Goal: Book appointment/travel/reservation

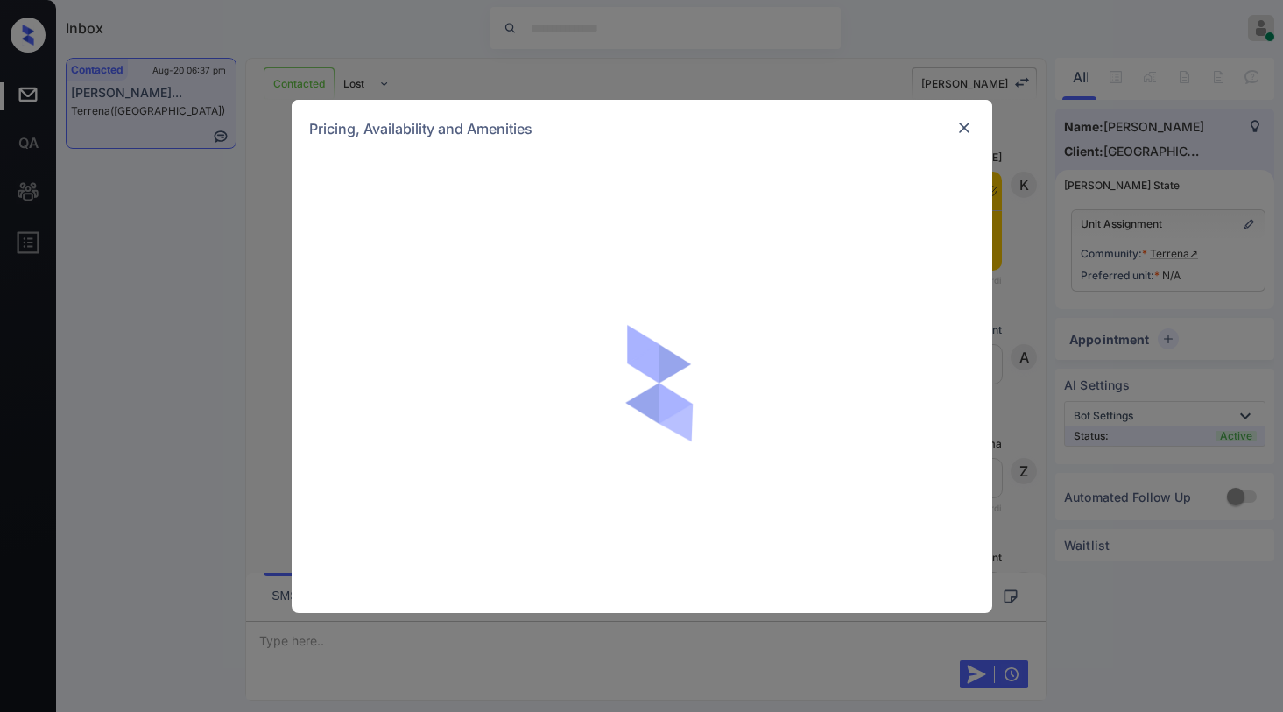
scroll to position [2147, 0]
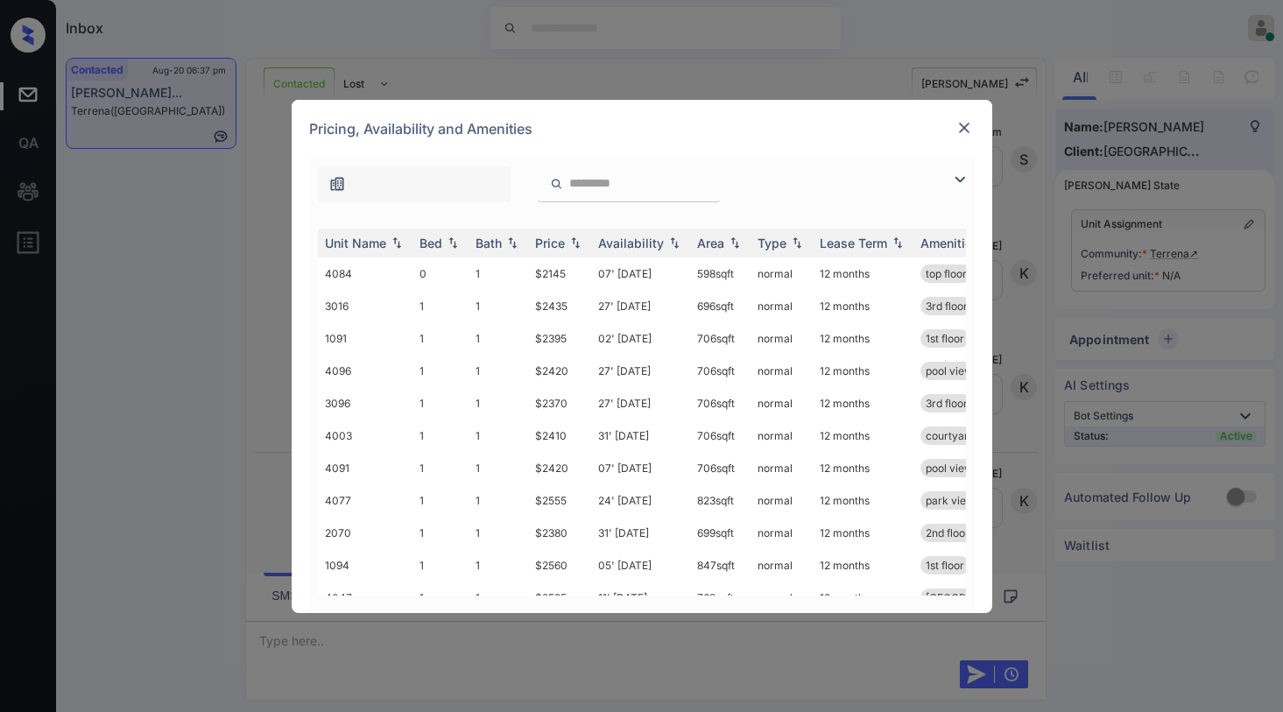
click at [958, 183] on img at bounding box center [959, 179] width 21 height 21
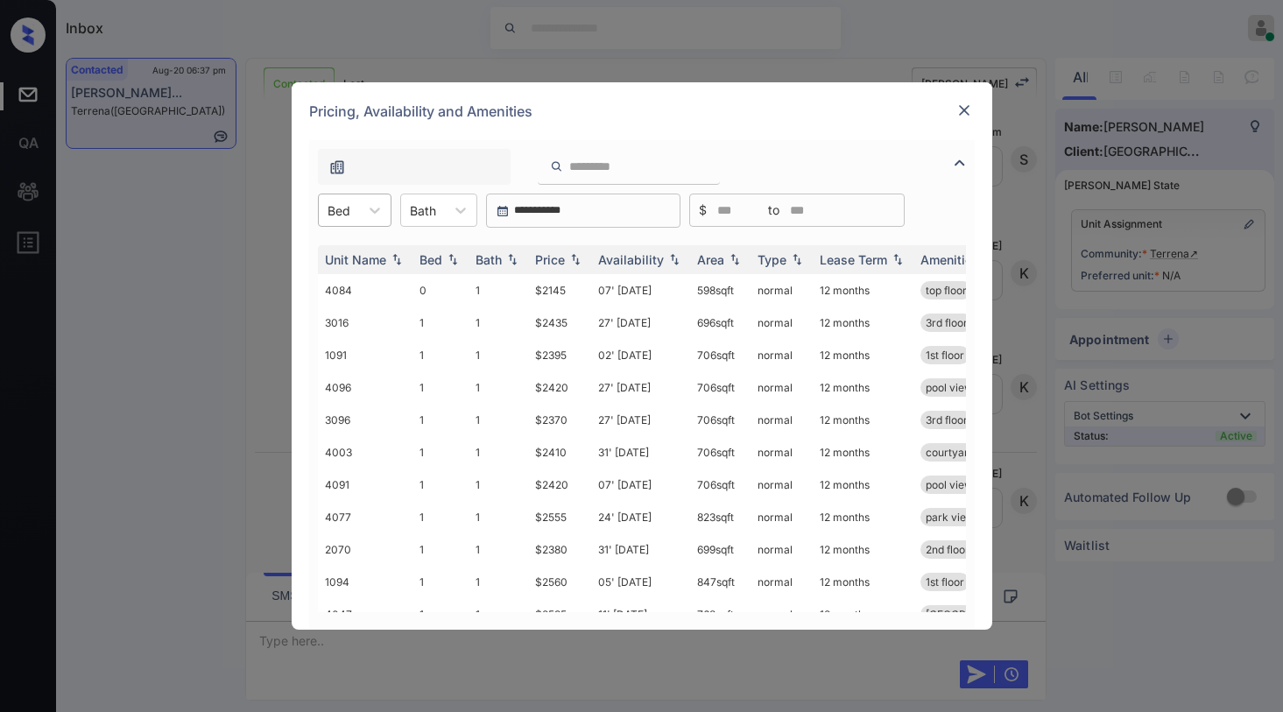
click at [356, 214] on div "Bed" at bounding box center [339, 210] width 40 height 25
click at [351, 315] on div "2" at bounding box center [355, 316] width 74 height 32
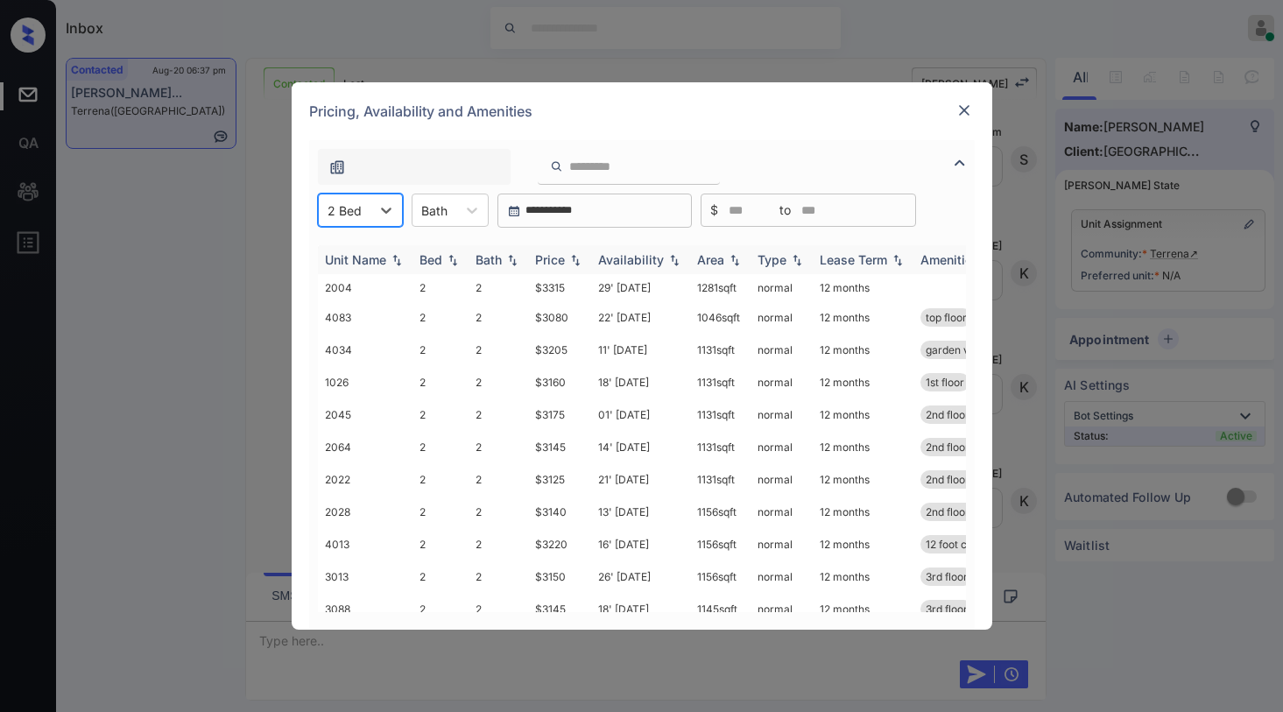
click at [550, 259] on div "Price" at bounding box center [550, 259] width 30 height 15
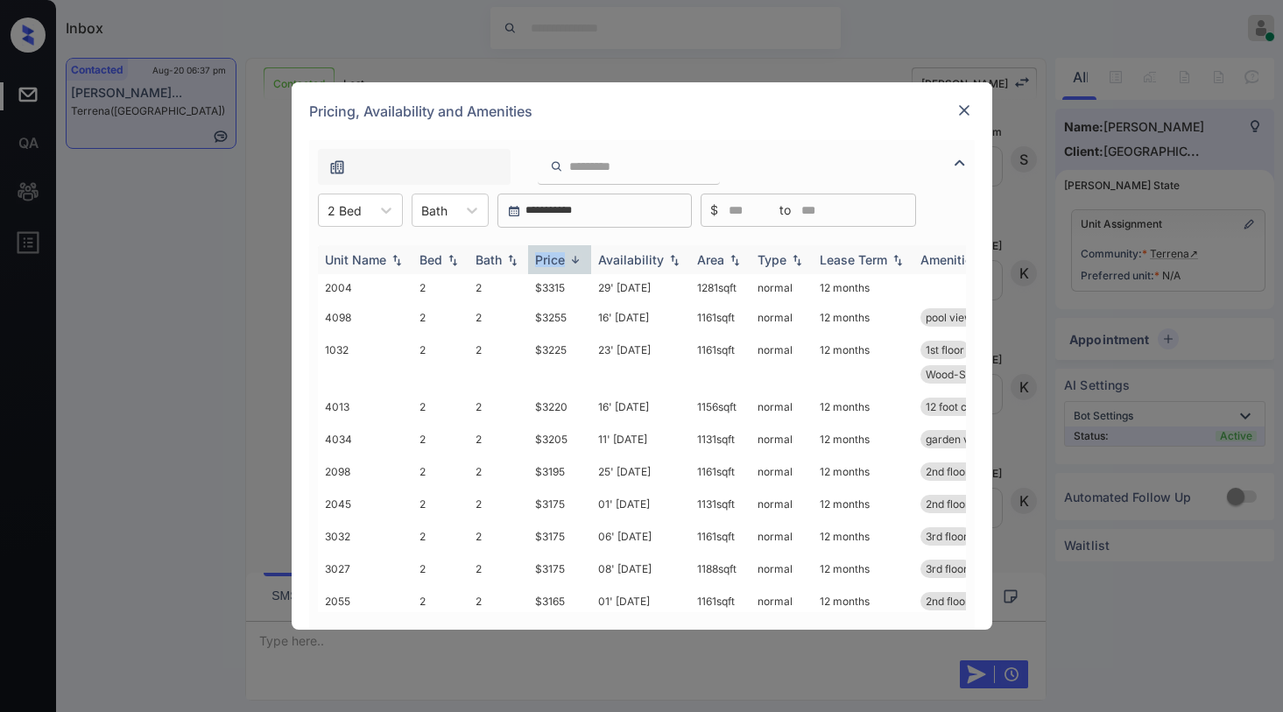
click at [550, 261] on div "Price" at bounding box center [550, 259] width 30 height 15
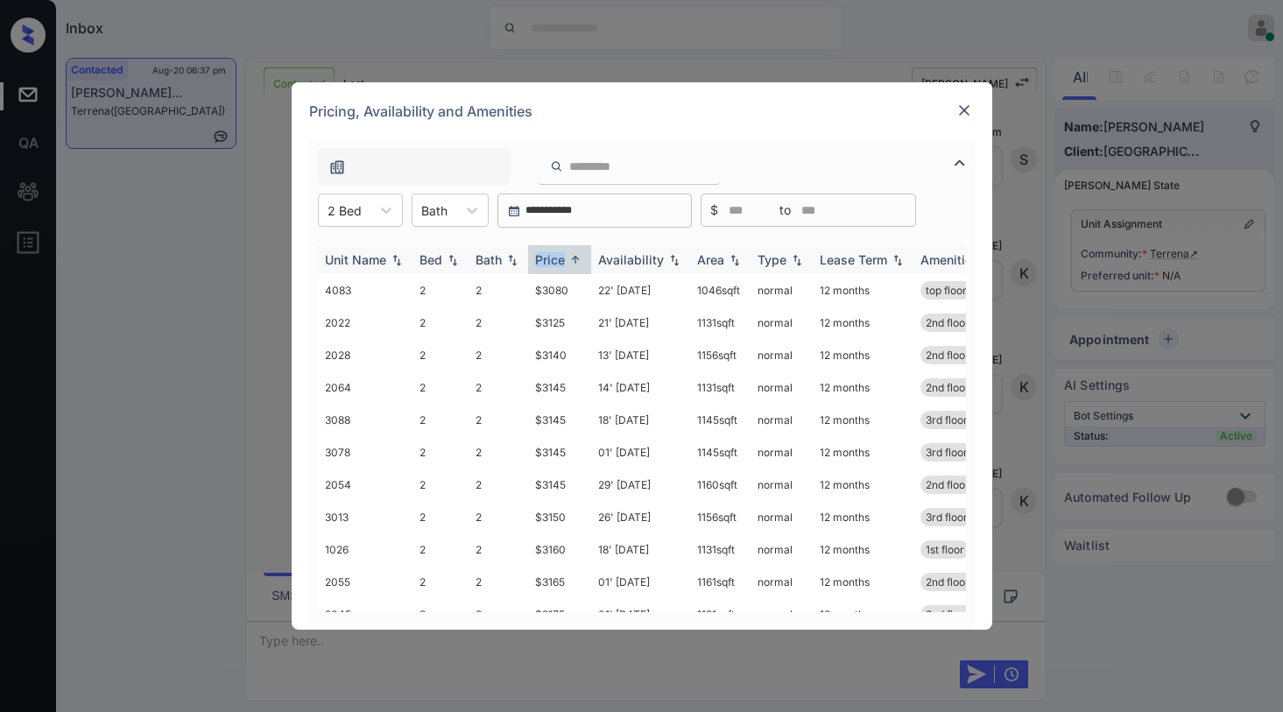
click at [549, 259] on div "Price" at bounding box center [550, 259] width 30 height 15
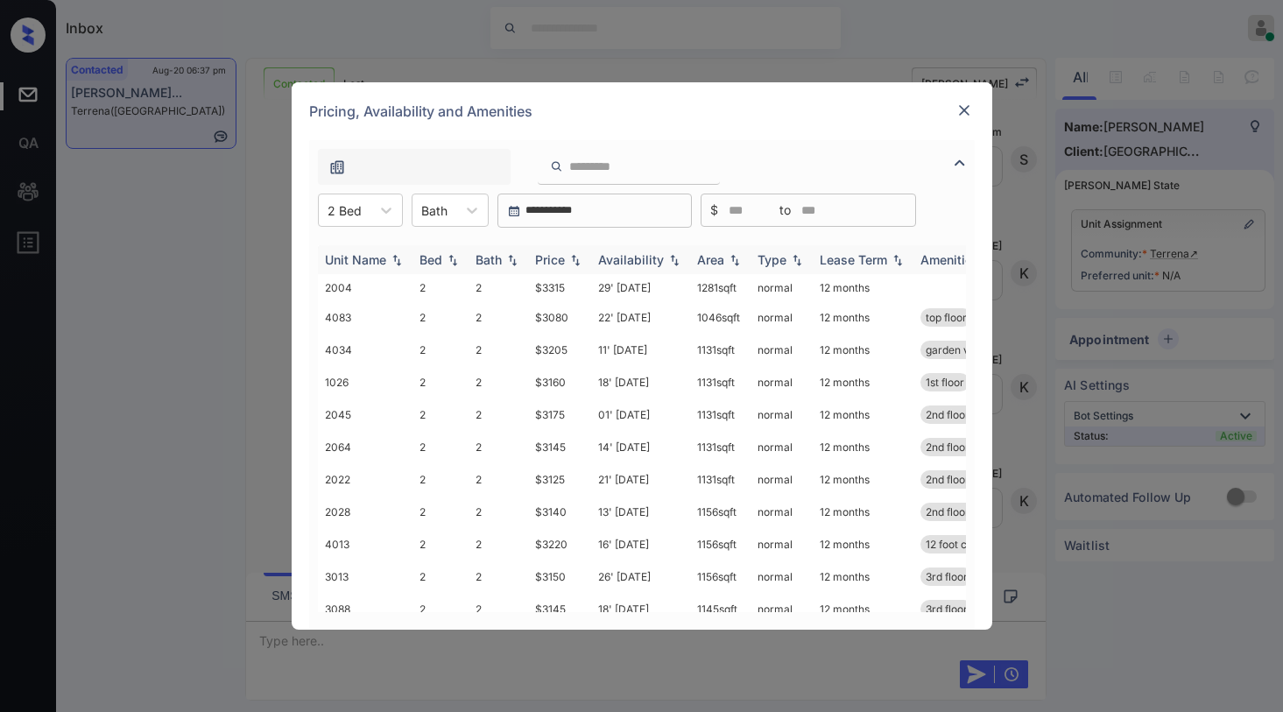
click at [549, 259] on div "Price" at bounding box center [550, 259] width 30 height 15
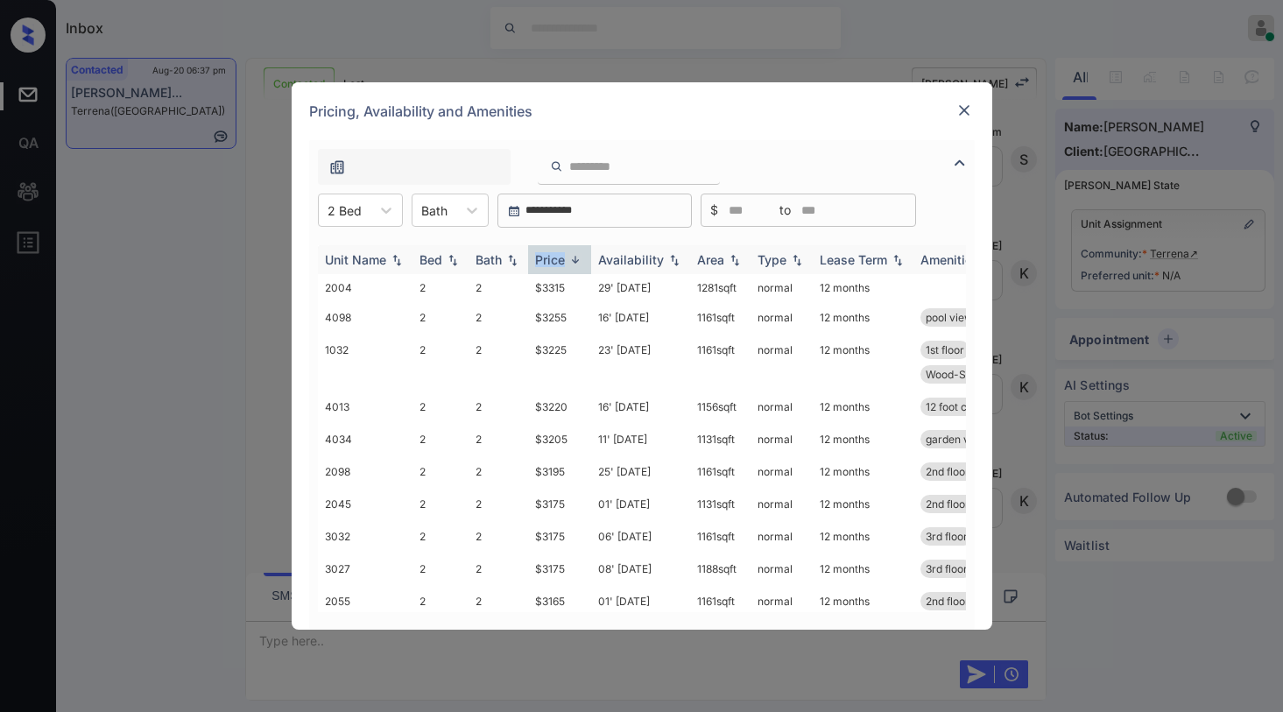
click at [549, 259] on div "Price" at bounding box center [550, 259] width 30 height 15
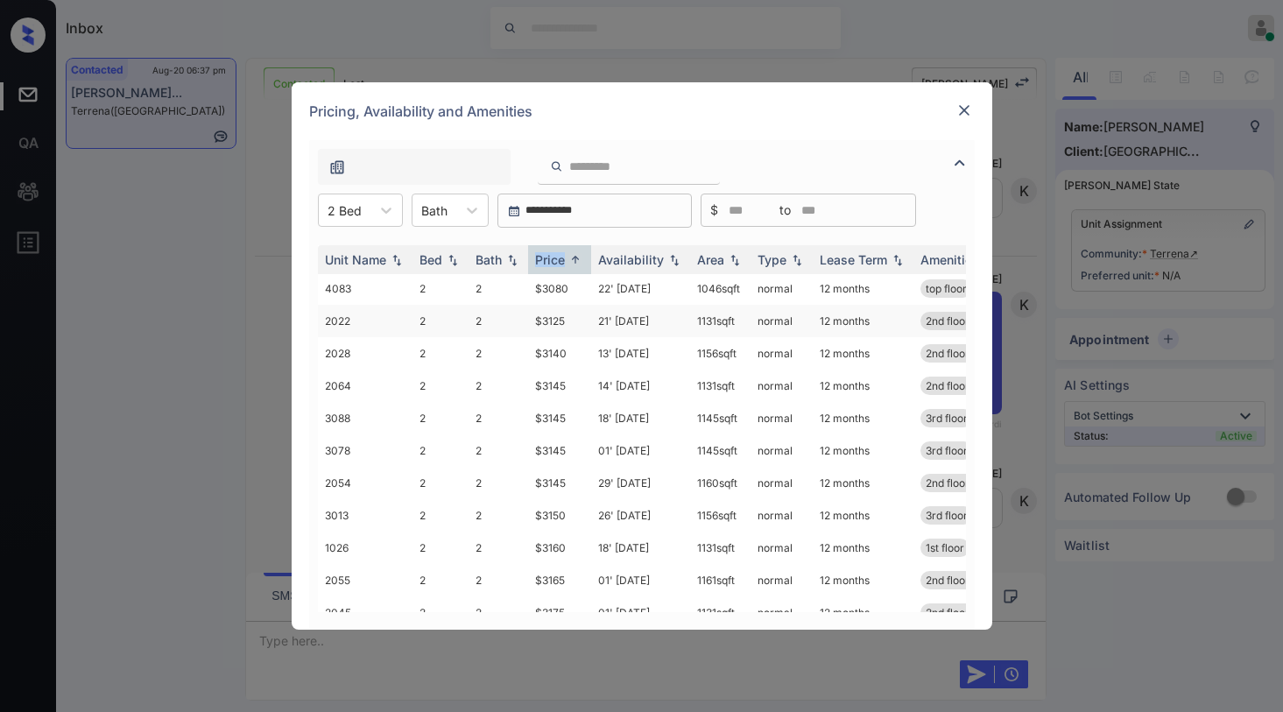
scroll to position [0, 0]
click at [564, 259] on div "Price" at bounding box center [550, 259] width 30 height 15
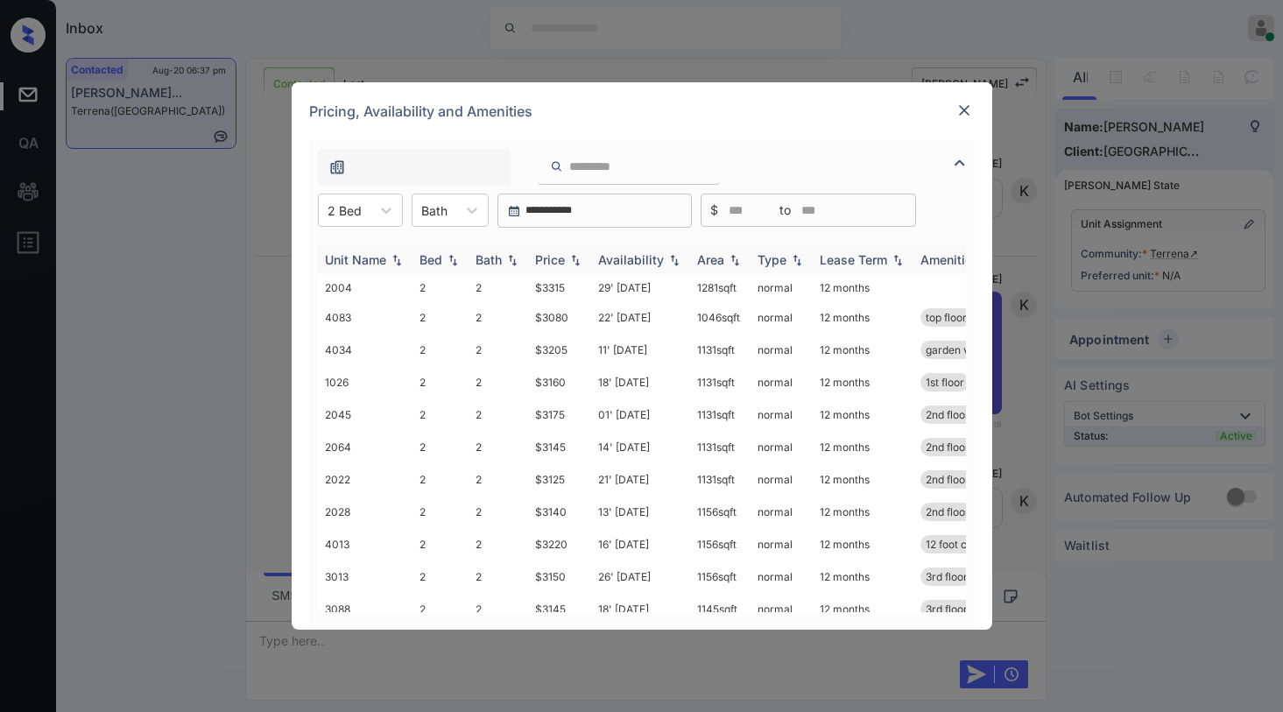
click at [564, 257] on div "Price" at bounding box center [550, 259] width 30 height 15
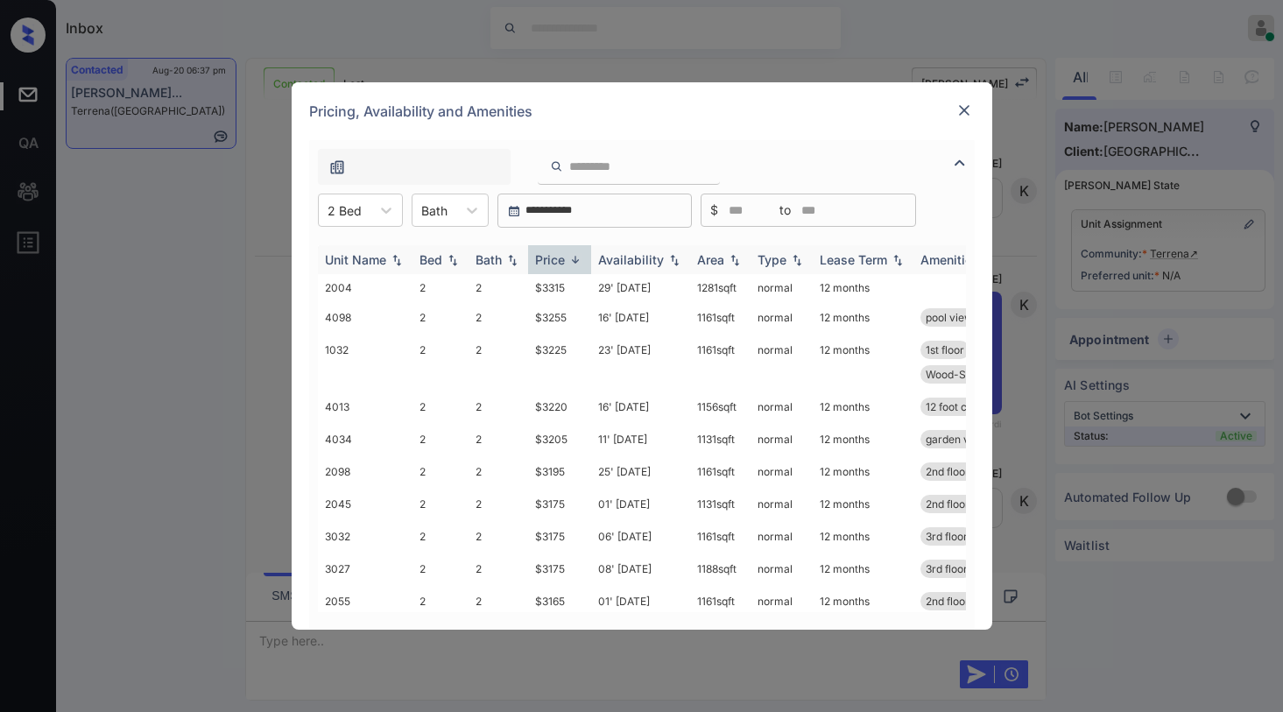
click at [564, 257] on div "Price" at bounding box center [550, 259] width 30 height 15
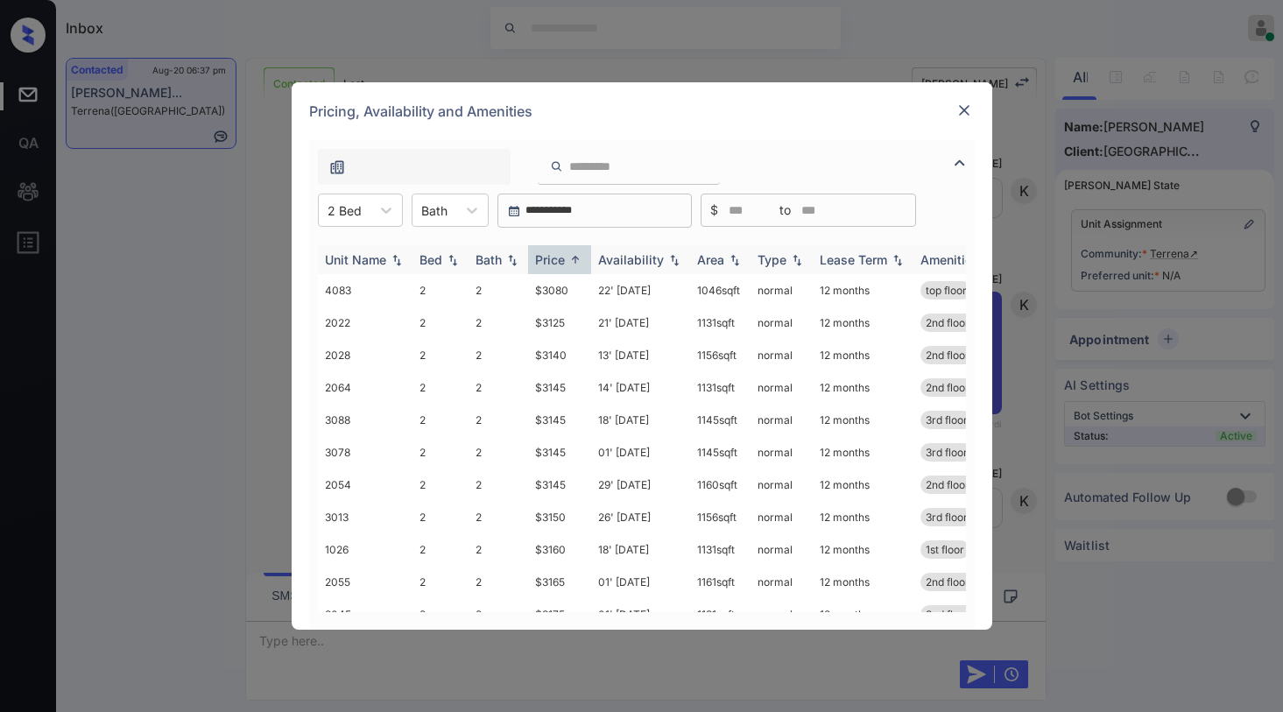
click at [564, 257] on div "Price" at bounding box center [550, 259] width 30 height 15
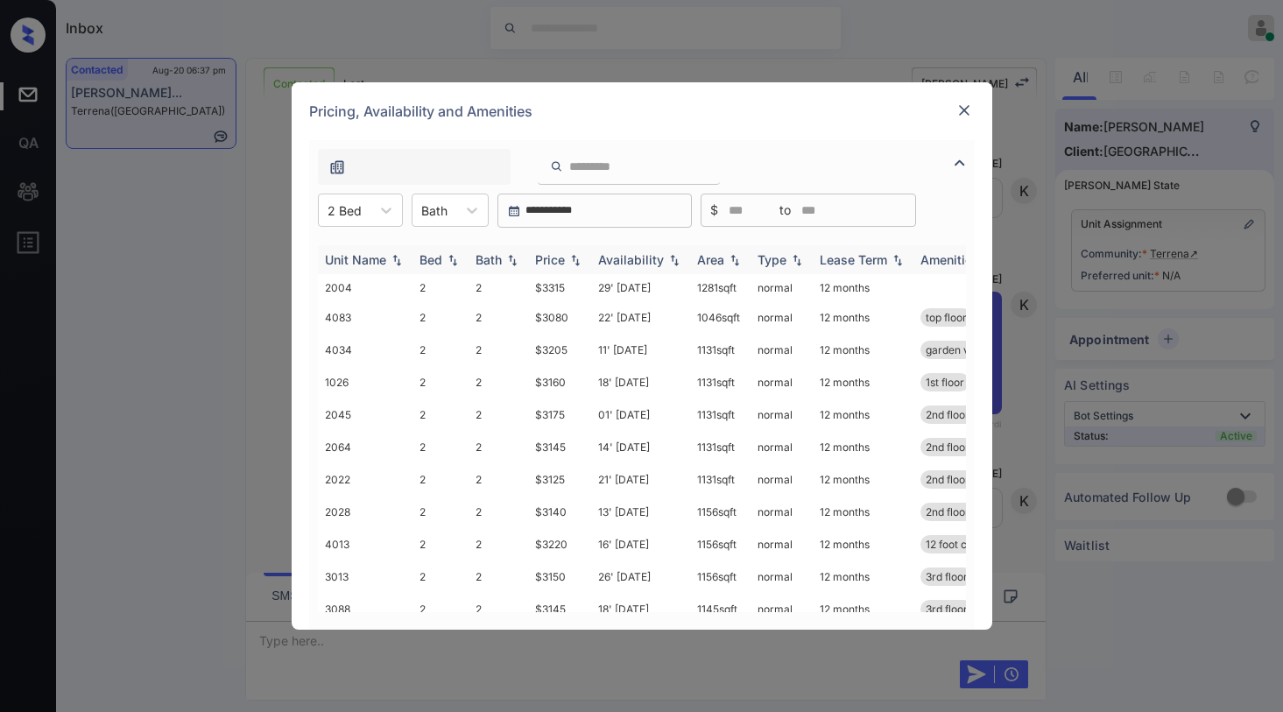
click at [563, 259] on div "Price" at bounding box center [550, 259] width 30 height 15
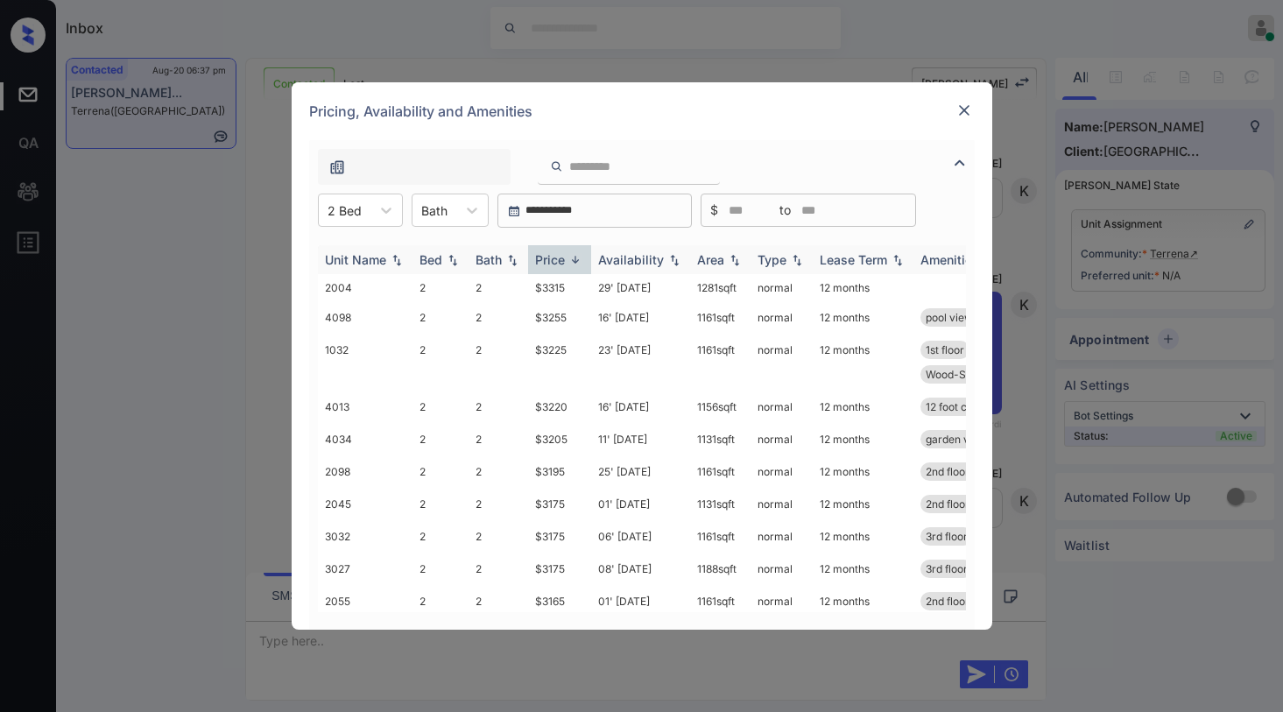
click at [563, 259] on div "Price" at bounding box center [550, 259] width 30 height 15
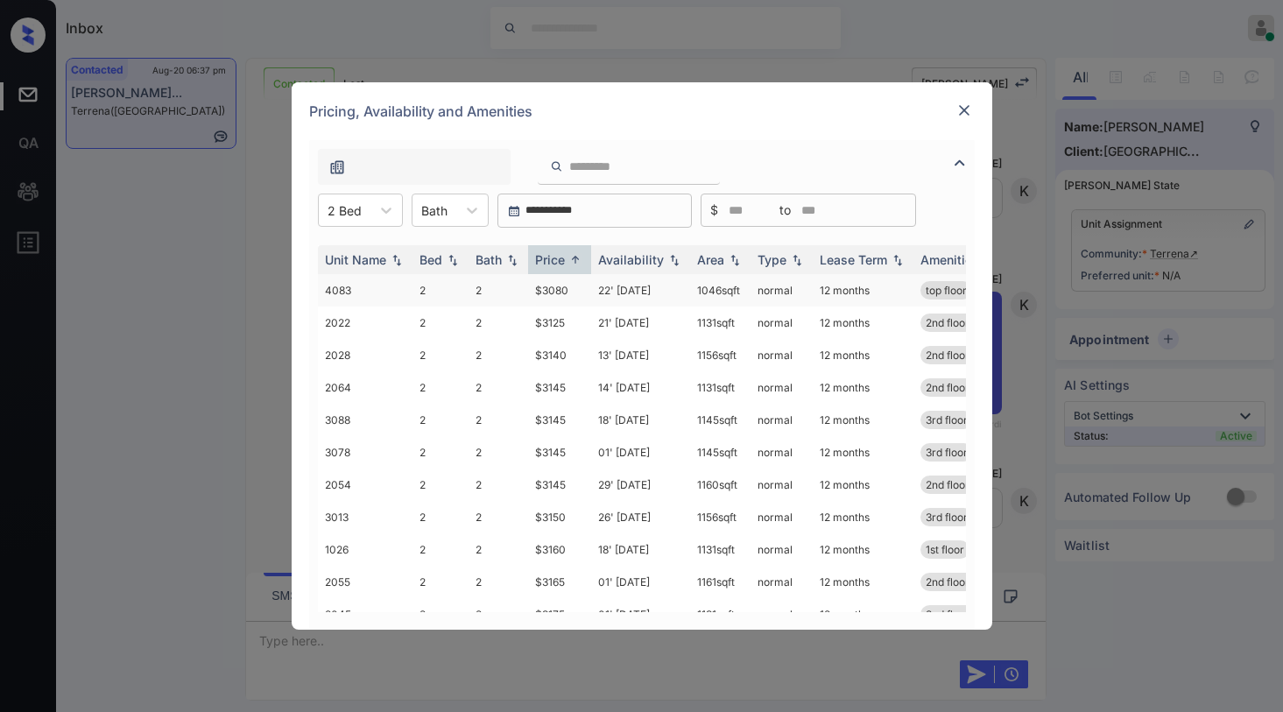
click at [558, 291] on td "$3080" at bounding box center [559, 290] width 63 height 32
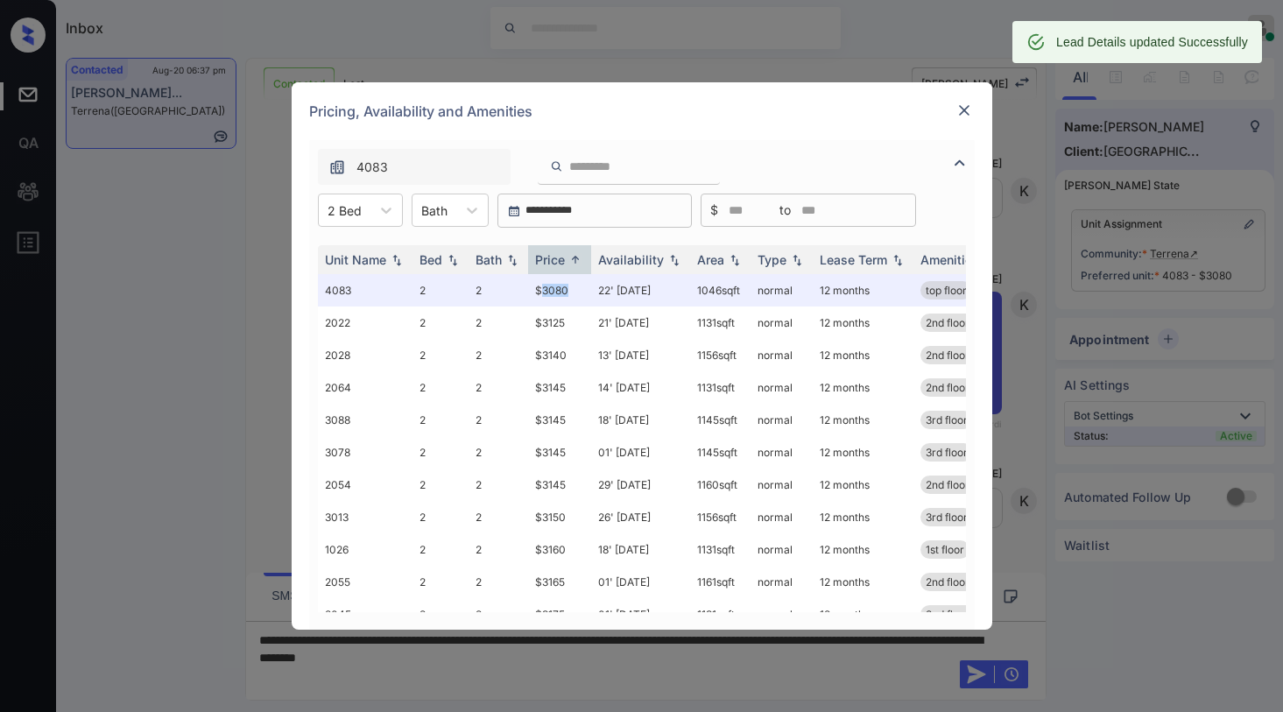
click at [961, 106] on img at bounding box center [964, 111] width 18 height 18
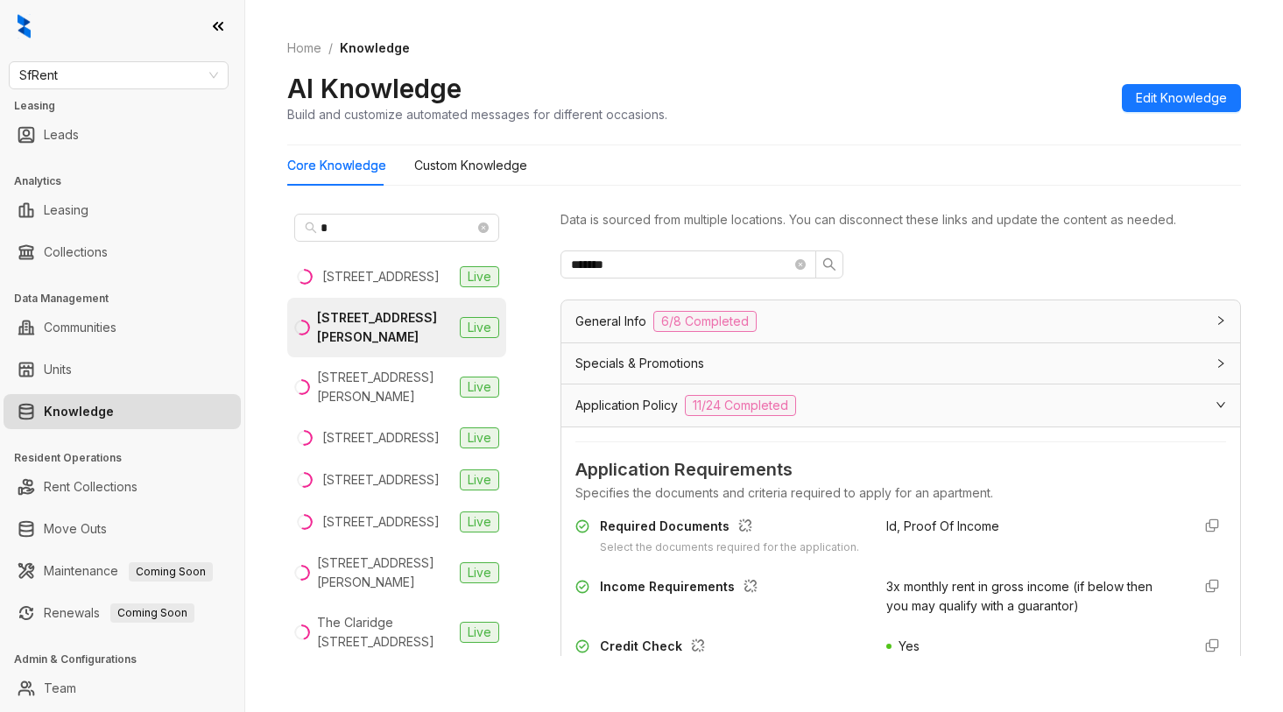
scroll to position [263, 0]
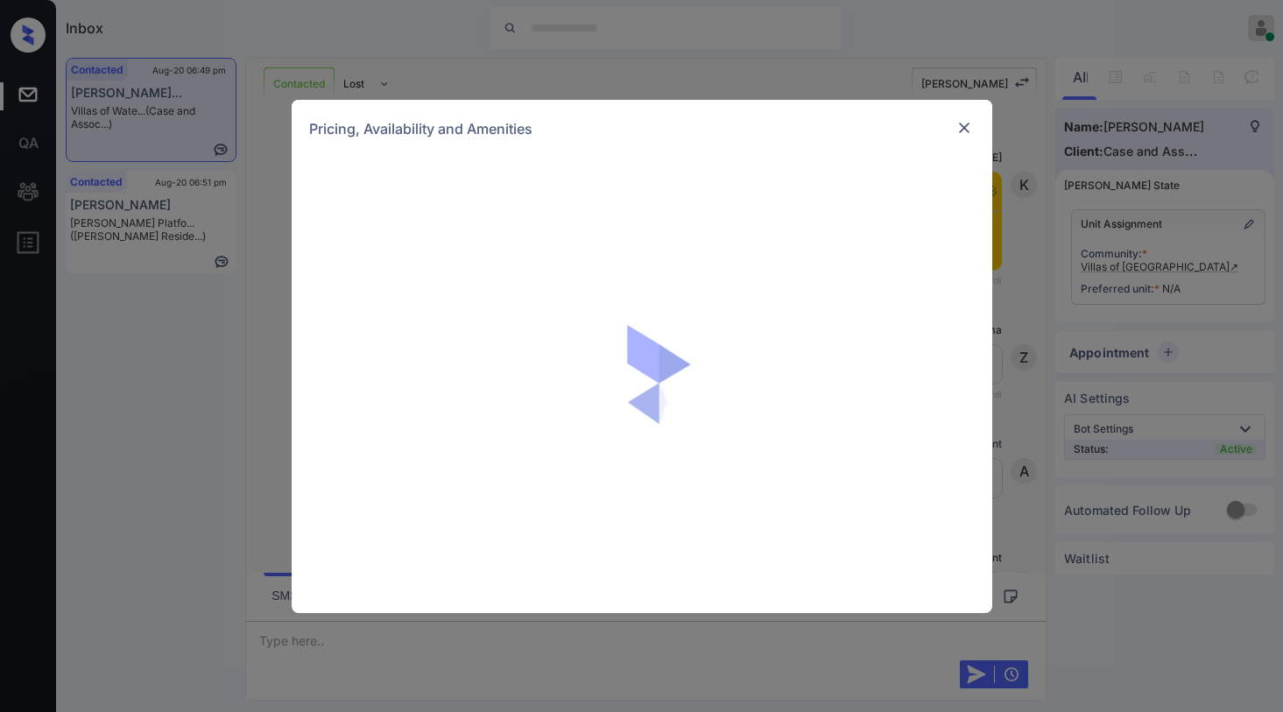
scroll to position [963, 0]
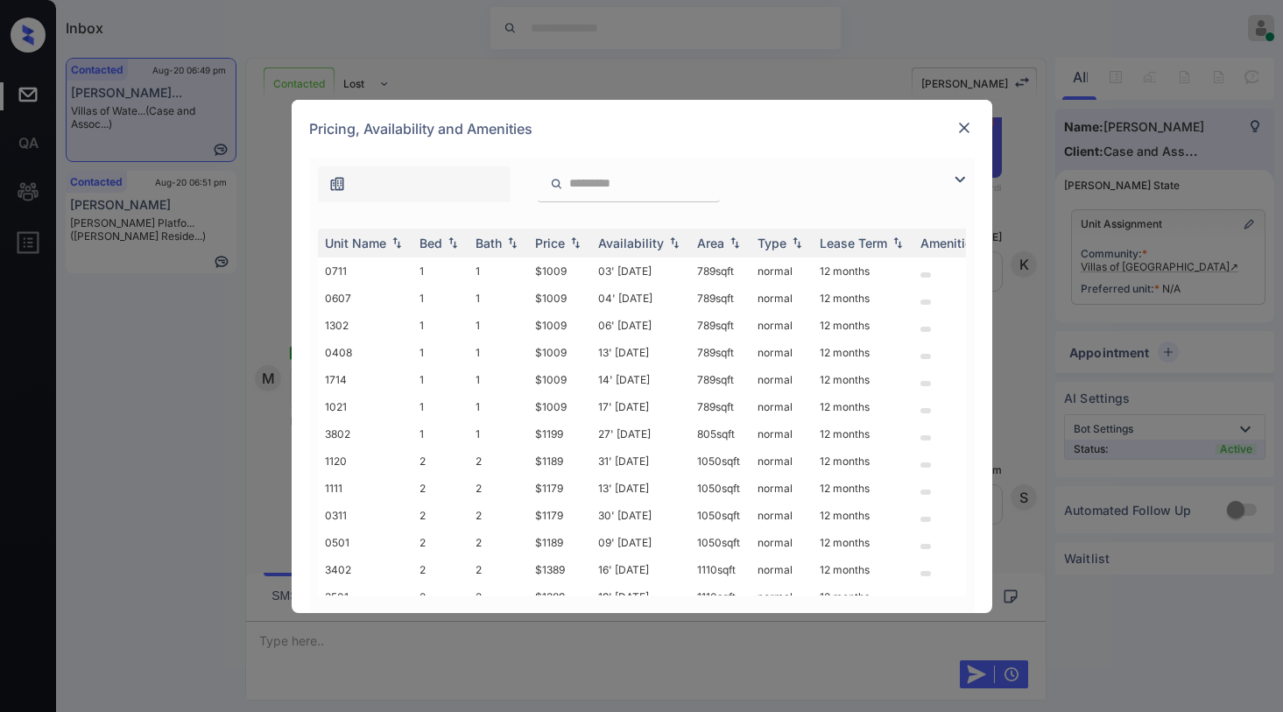
click at [960, 179] on img at bounding box center [959, 179] width 21 height 21
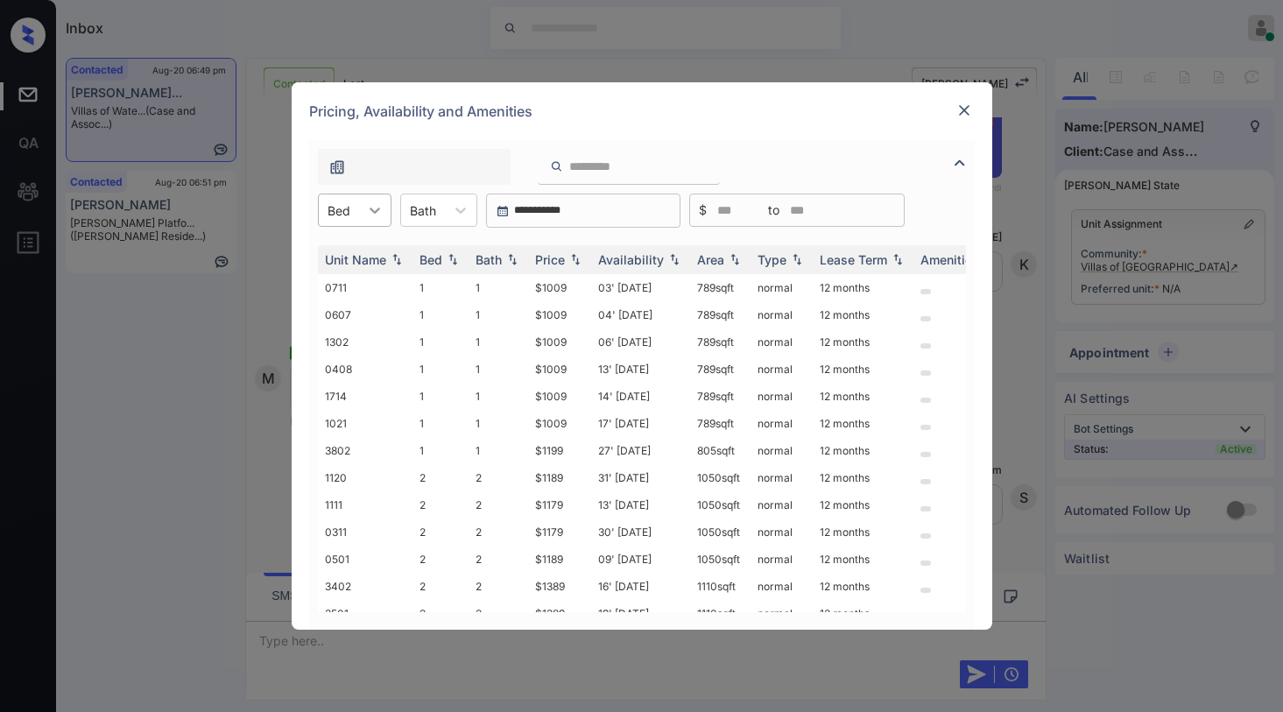
click at [366, 211] on icon at bounding box center [375, 210] width 18 height 18
click at [332, 285] on div "2" at bounding box center [355, 285] width 74 height 32
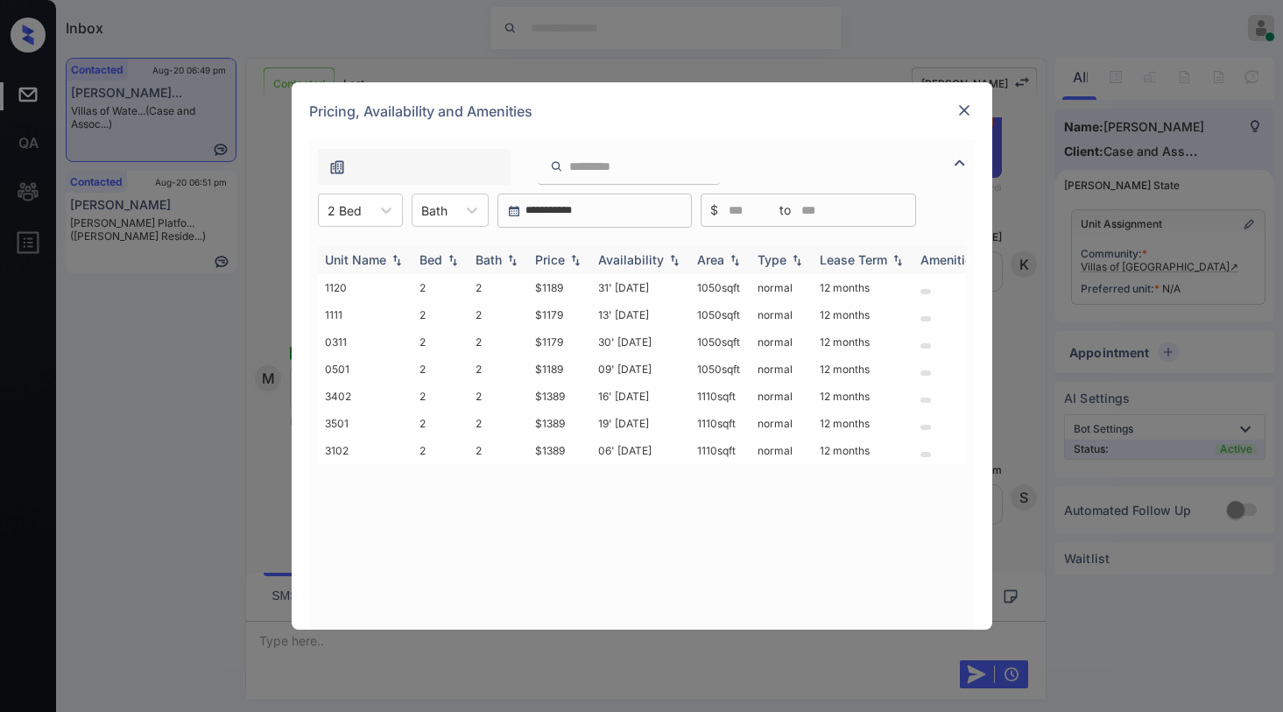
click at [552, 257] on div "Price" at bounding box center [550, 259] width 30 height 15
click at [553, 257] on div "Price" at bounding box center [550, 259] width 30 height 15
click at [555, 258] on div "Price" at bounding box center [550, 259] width 30 height 15
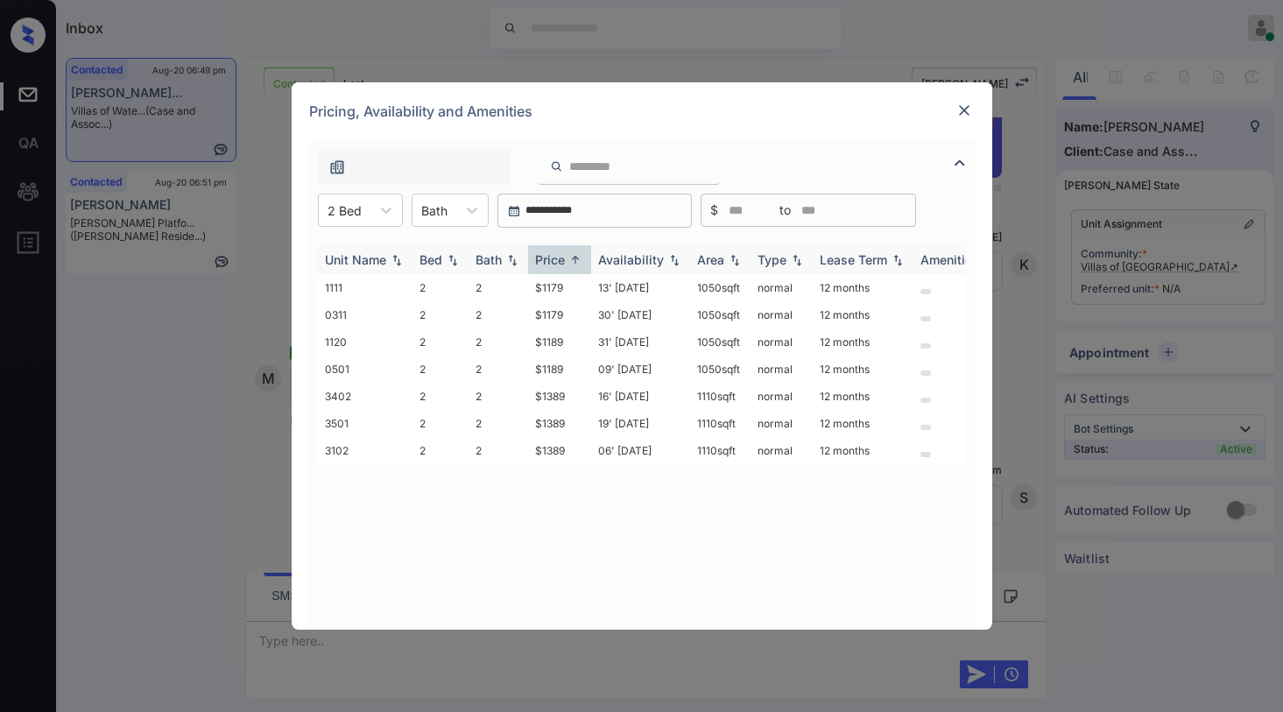
click at [555, 258] on div "Price" at bounding box center [550, 259] width 30 height 15
click at [554, 258] on div "Price" at bounding box center [550, 259] width 30 height 15
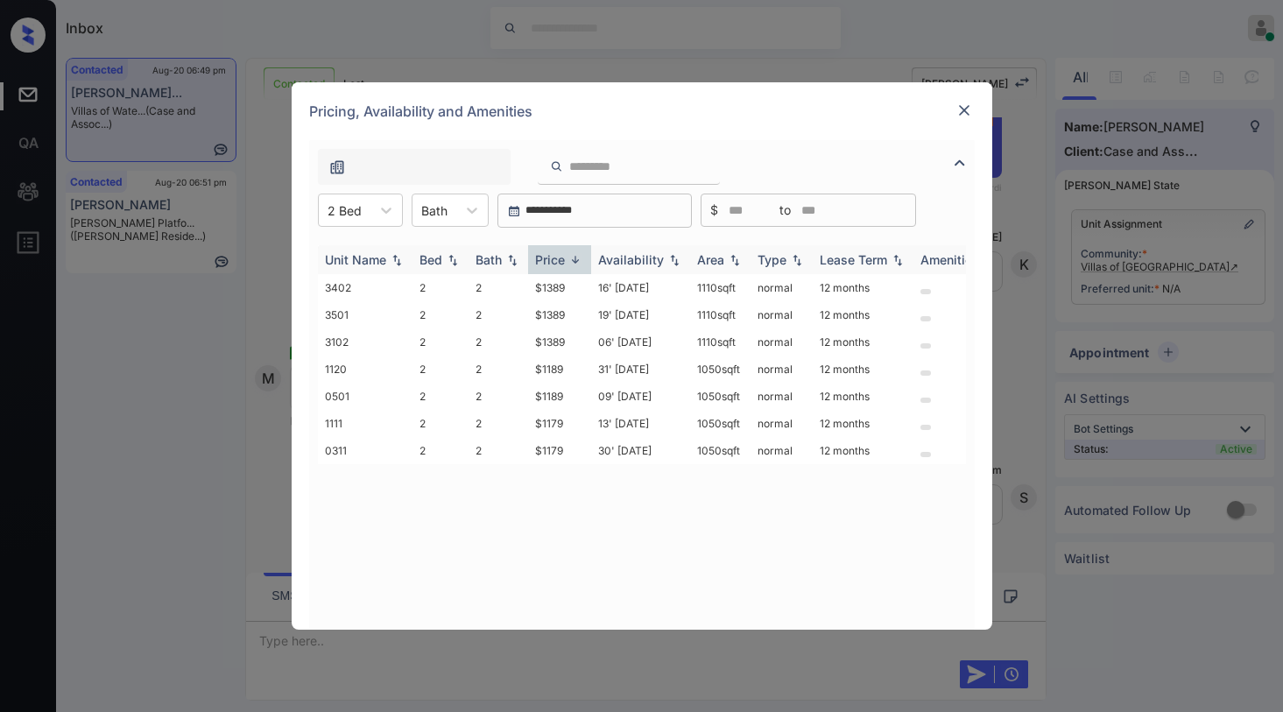
click at [554, 258] on div "Price" at bounding box center [550, 259] width 30 height 15
click at [553, 259] on div "Price" at bounding box center [550, 259] width 30 height 15
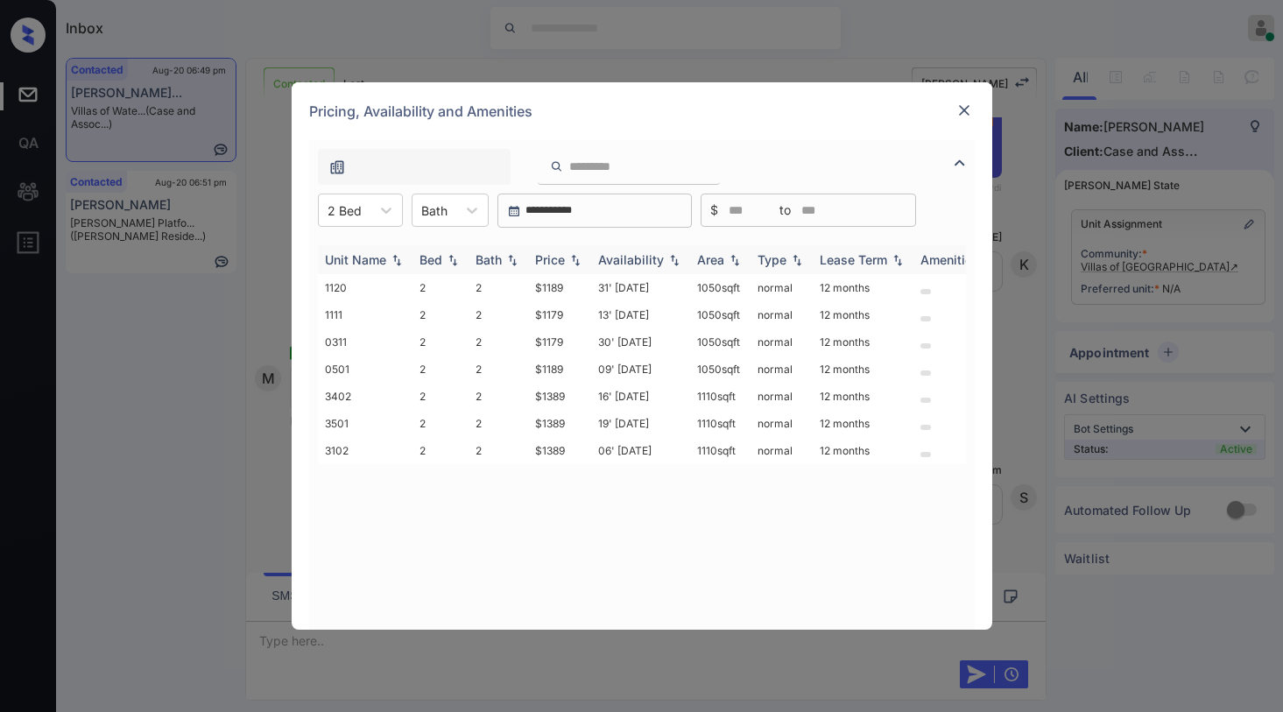
click at [553, 259] on div "Price" at bounding box center [550, 259] width 30 height 15
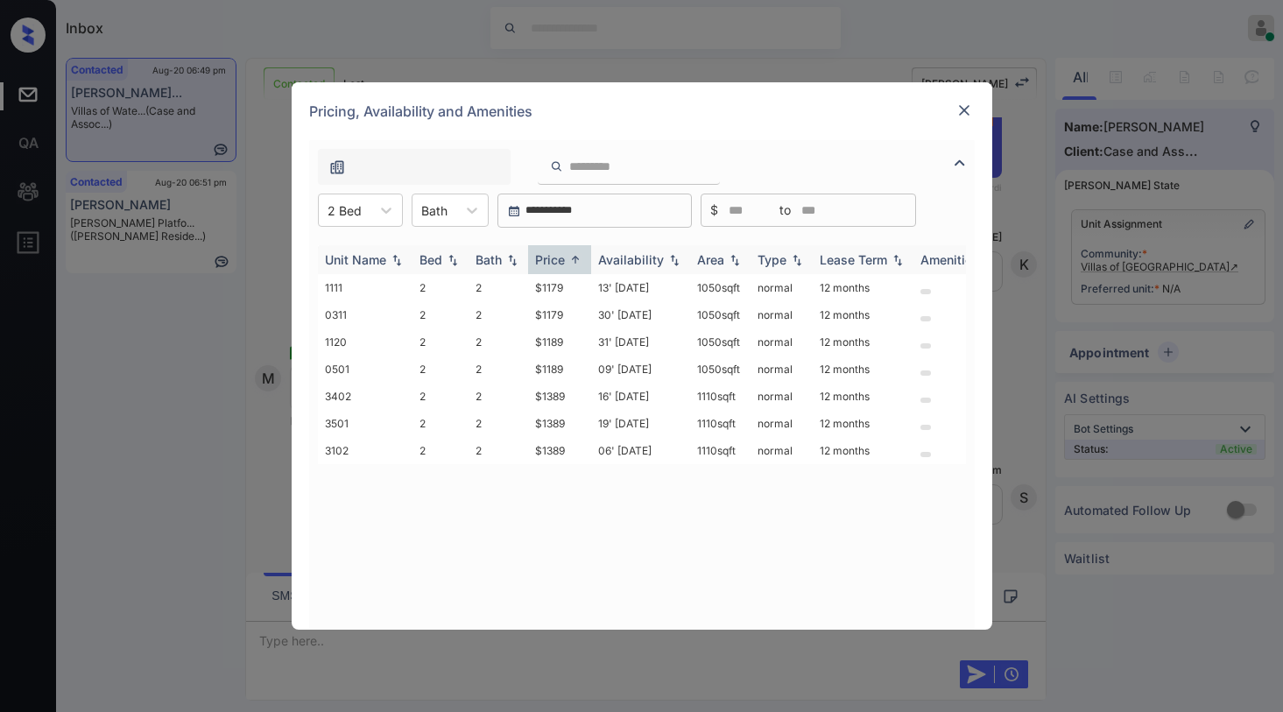
click at [552, 259] on div "Price" at bounding box center [550, 259] width 30 height 15
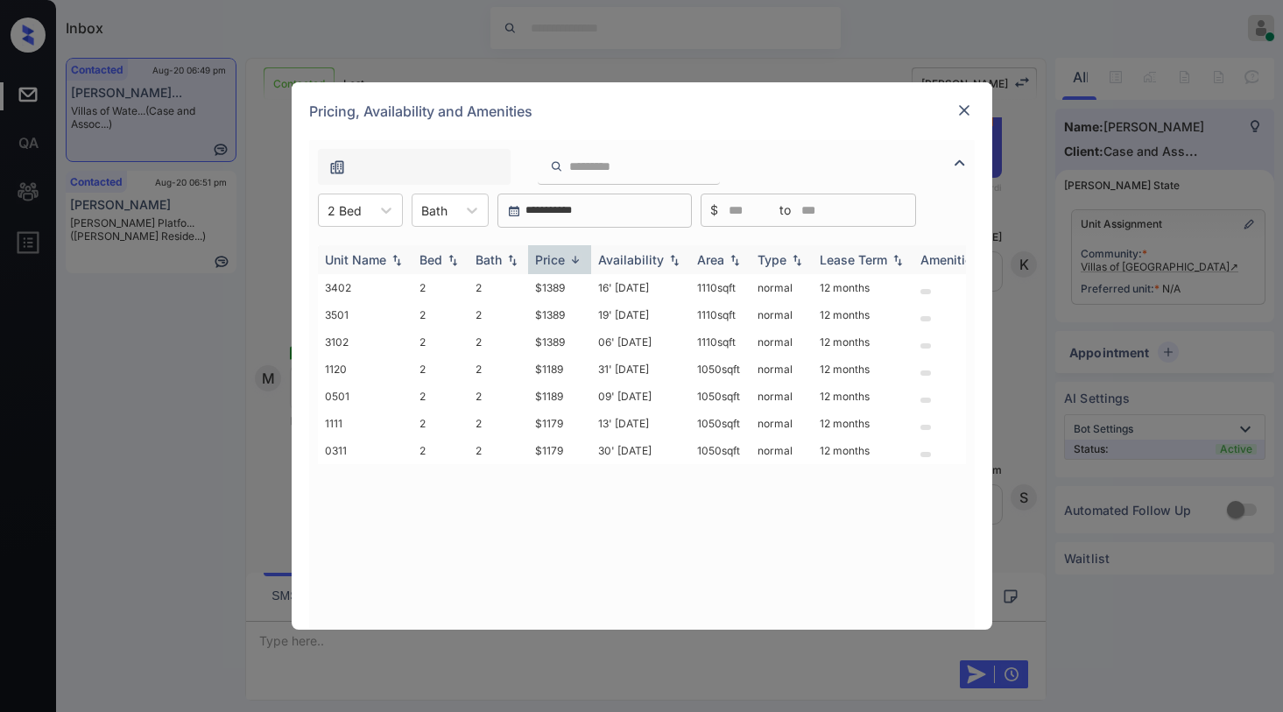
click at [552, 259] on div "Price" at bounding box center [550, 259] width 30 height 15
click at [553, 257] on div "Price" at bounding box center [550, 259] width 30 height 15
click at [554, 258] on div "Price" at bounding box center [550, 259] width 30 height 15
click at [559, 286] on td "$1179" at bounding box center [559, 287] width 63 height 27
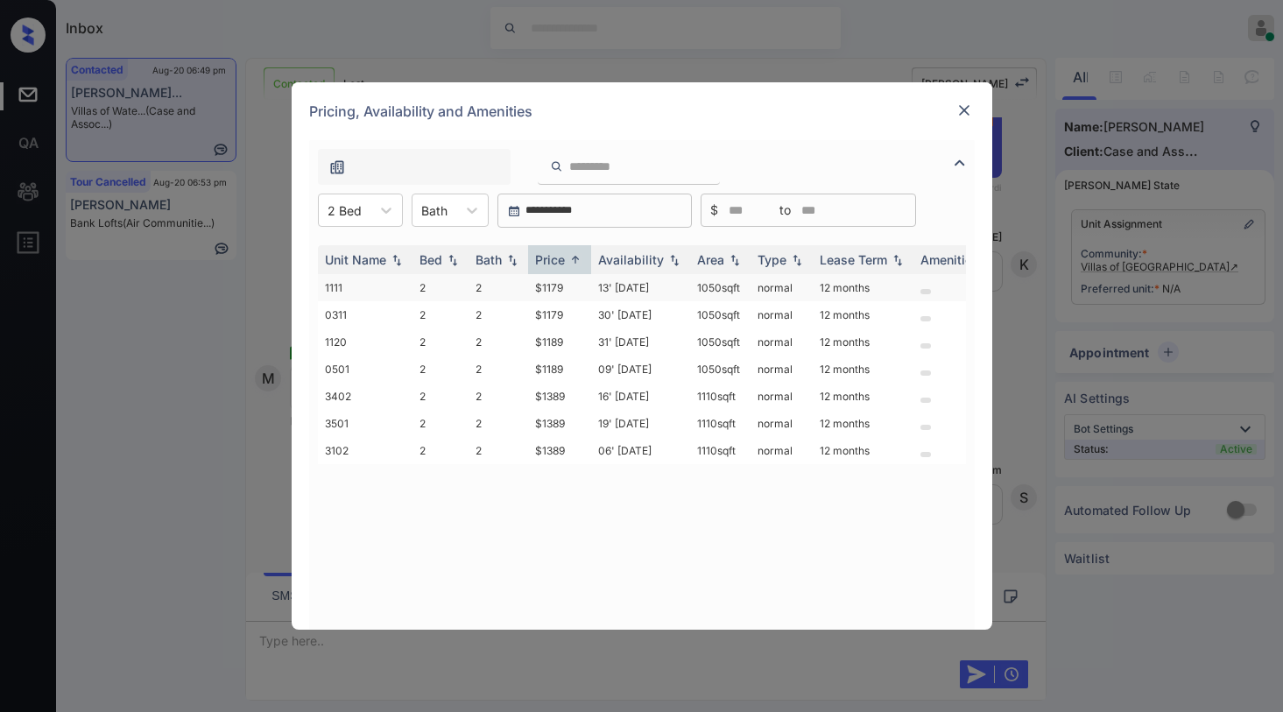
click at [559, 286] on td "$1179" at bounding box center [559, 287] width 63 height 27
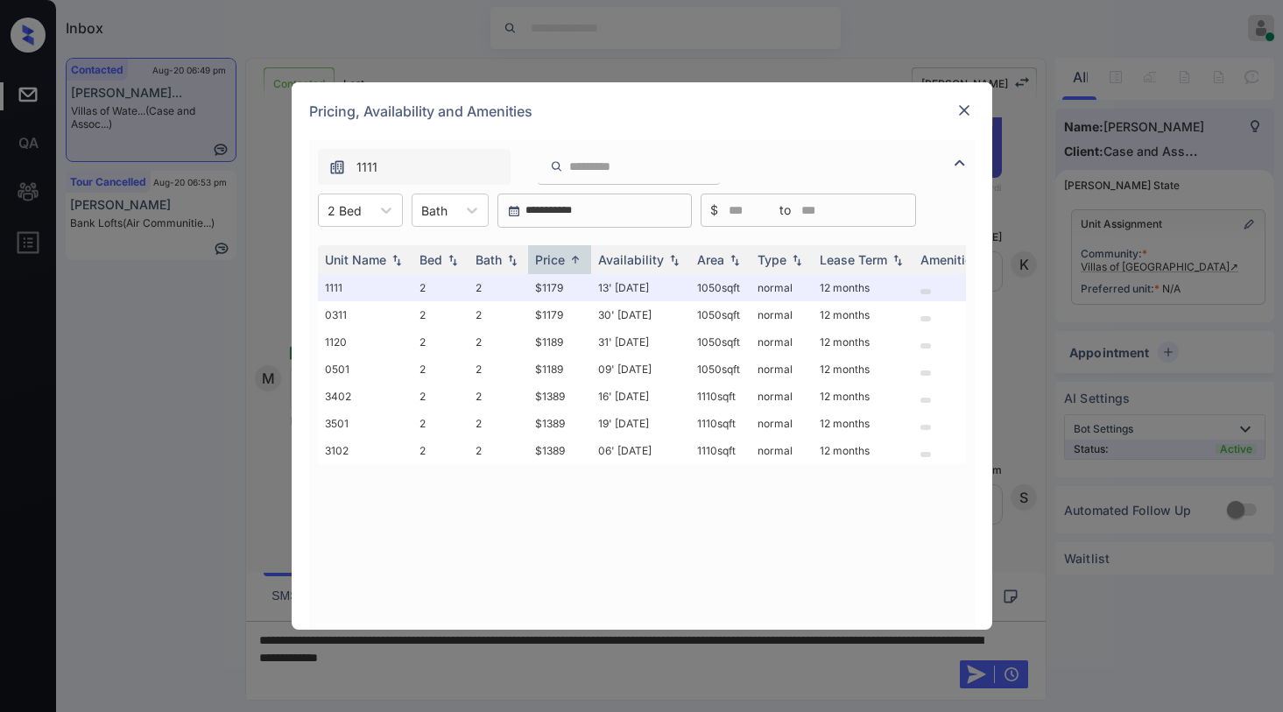
click at [959, 113] on img at bounding box center [964, 111] width 18 height 18
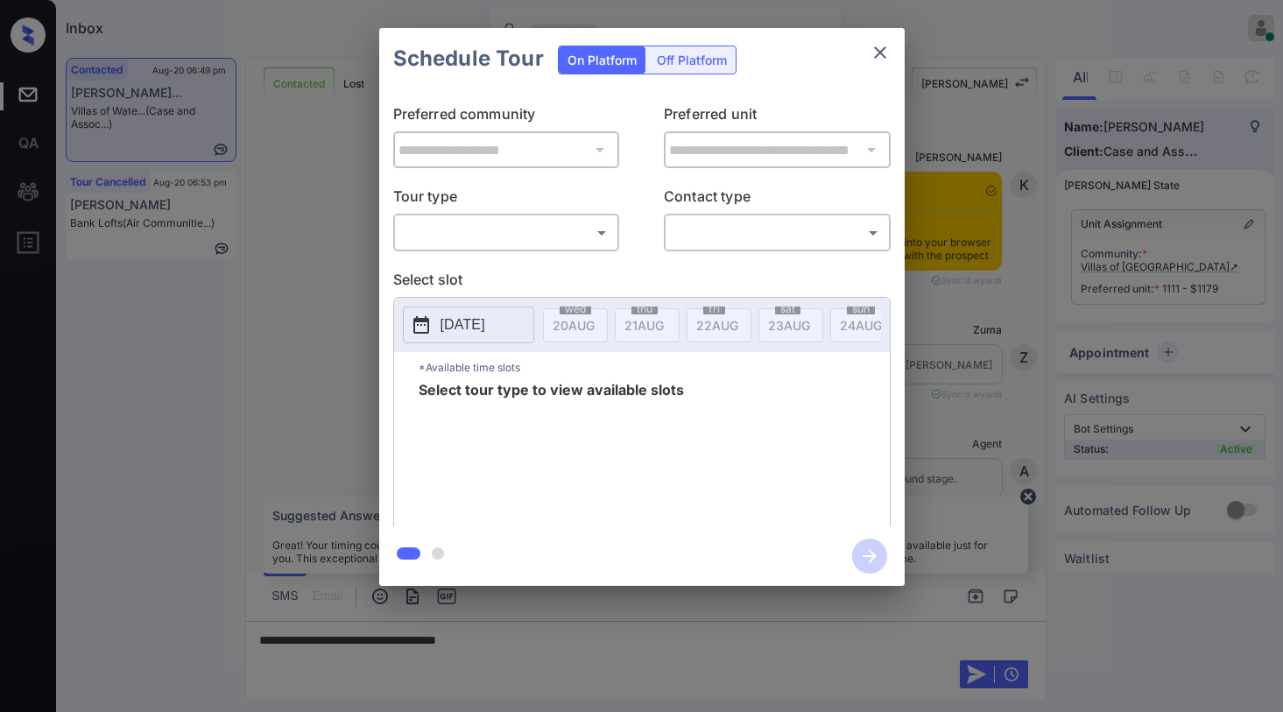
scroll to position [1065, 0]
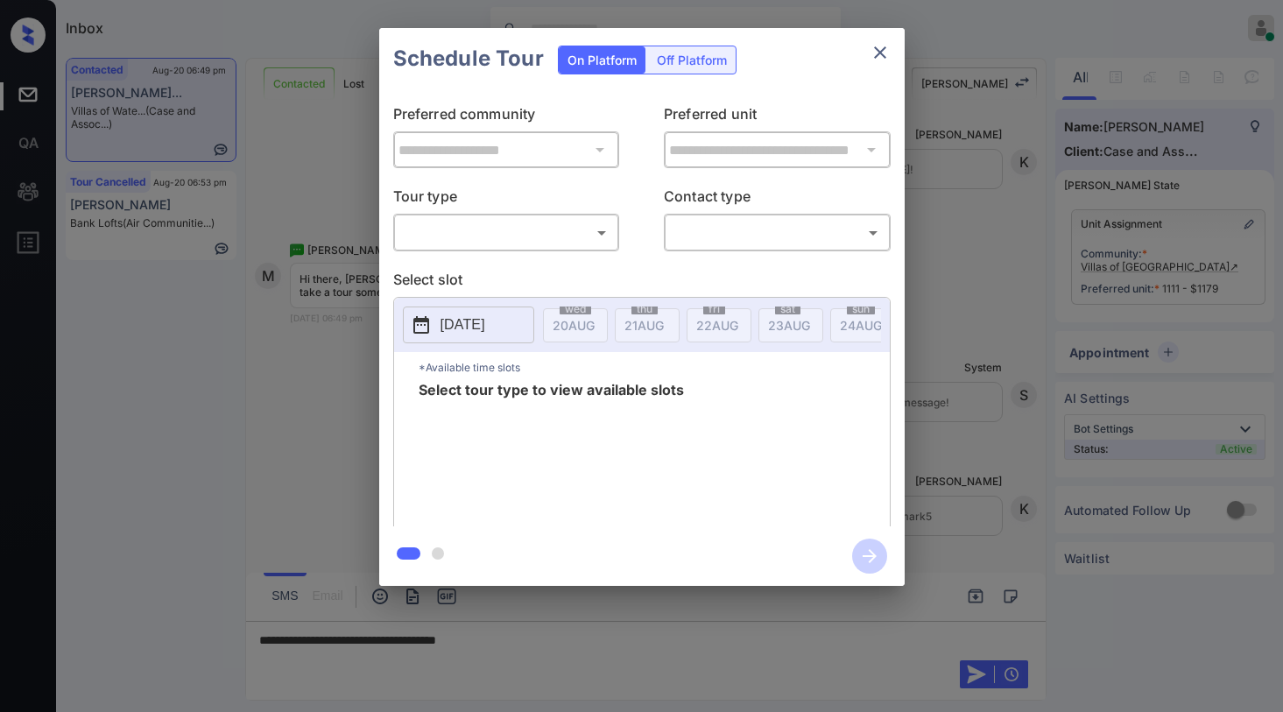
click at [561, 242] on body "Inbox Paolo Gabriel Online Set yourself offline Set yourself on break Profile S…" at bounding box center [641, 356] width 1283 height 712
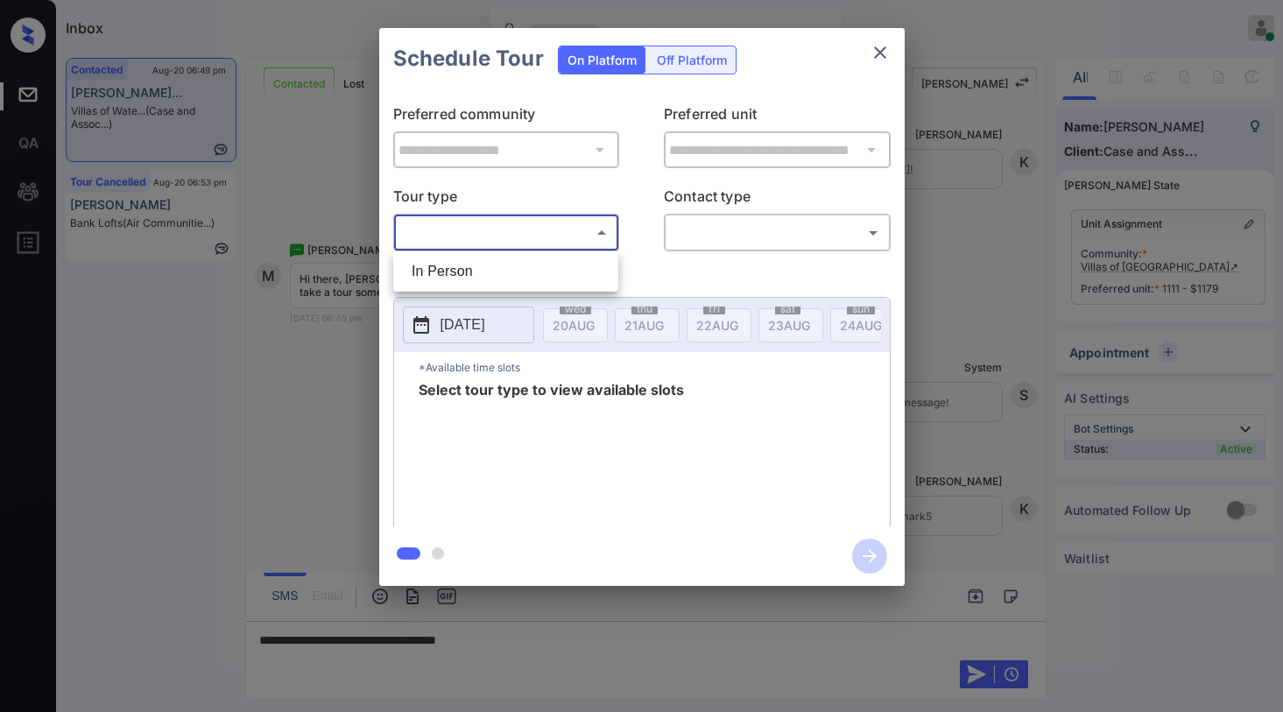
drag, startPoint x: 493, startPoint y: 270, endPoint x: 767, endPoint y: 223, distance: 277.9
click at [494, 270] on li "In Person" at bounding box center [505, 272] width 216 height 32
type input "********"
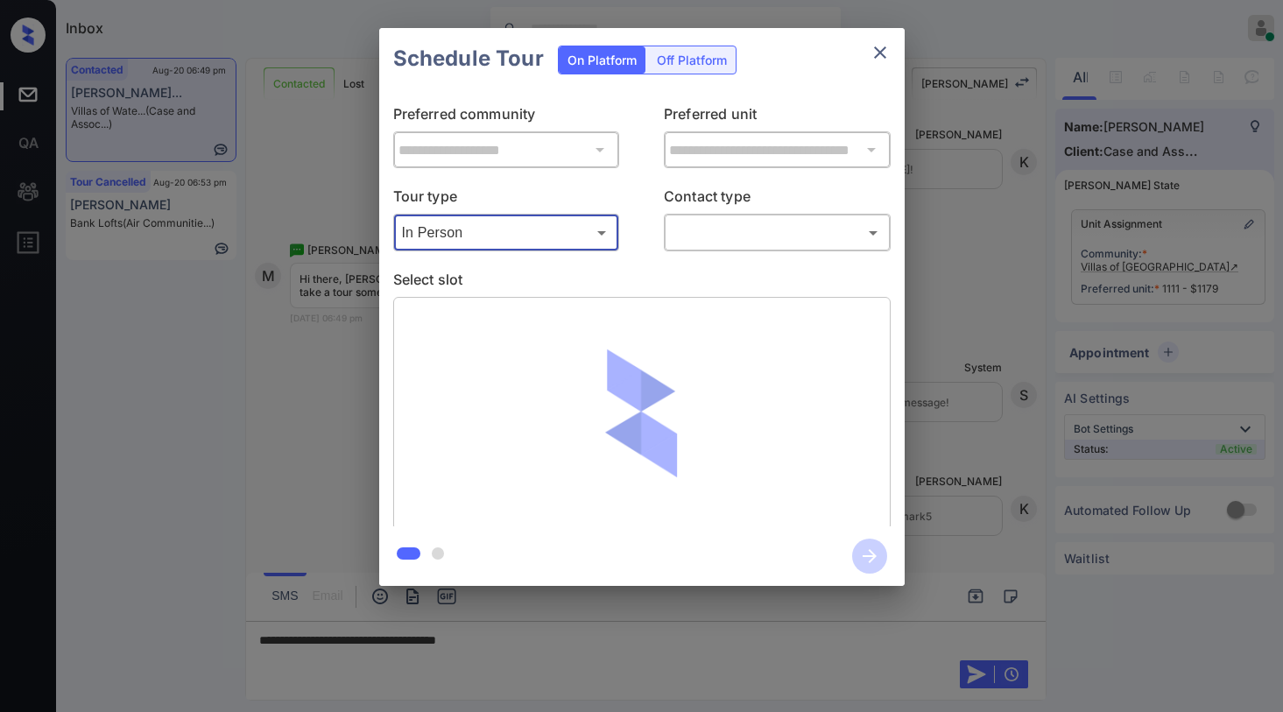
click at [767, 223] on body "Inbox [PERSON_NAME] Online Set yourself offline Set yourself on break Profile S…" at bounding box center [641, 356] width 1283 height 712
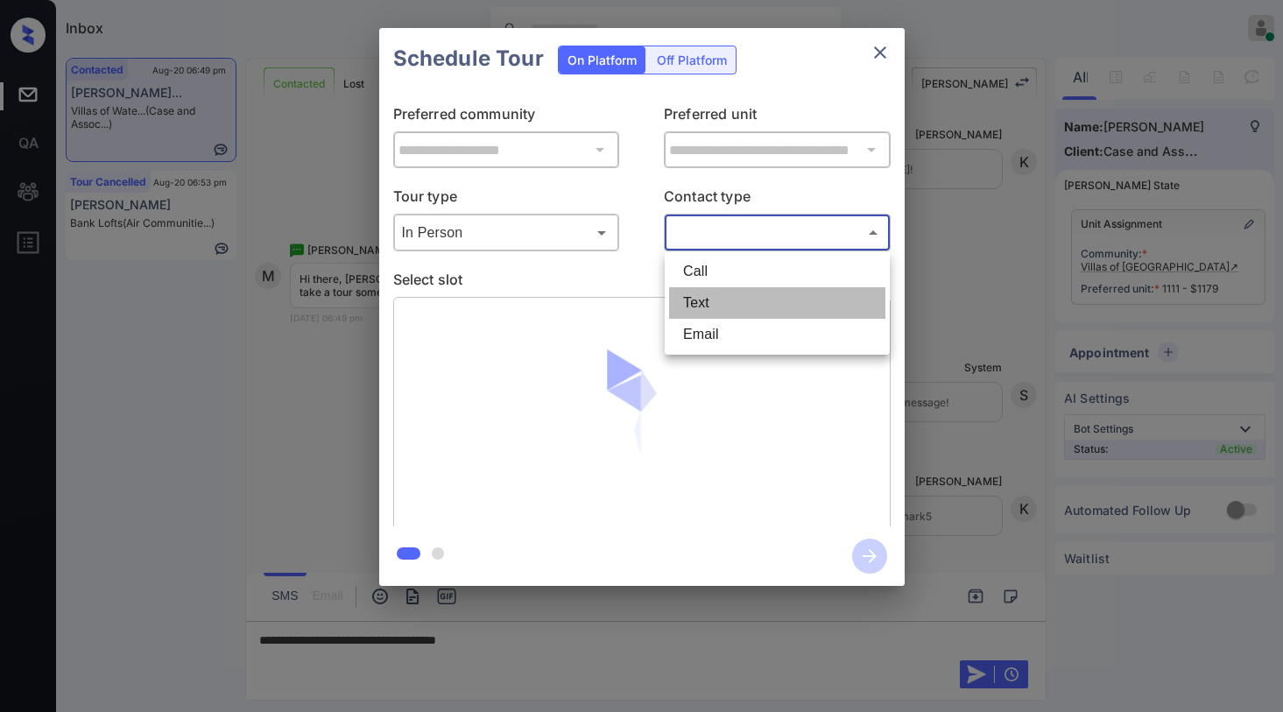
click at [720, 292] on li "Text" at bounding box center [777, 303] width 216 height 32
type input "****"
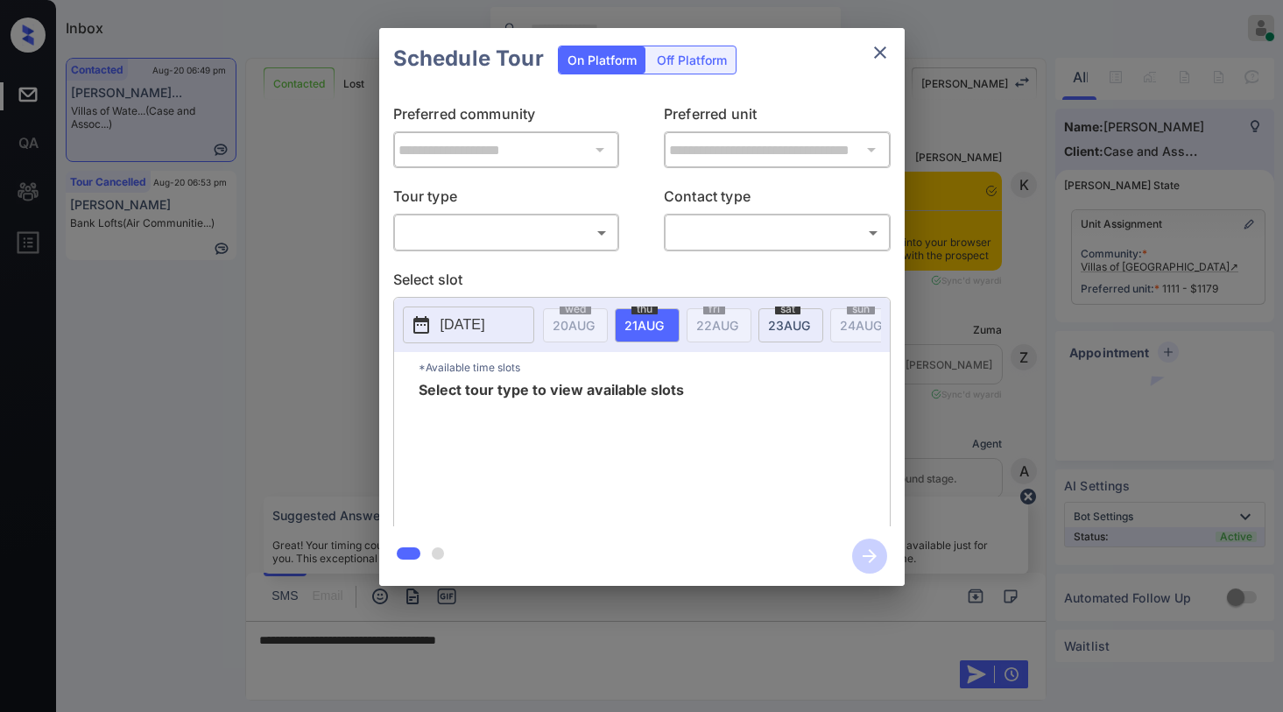
scroll to position [1065, 0]
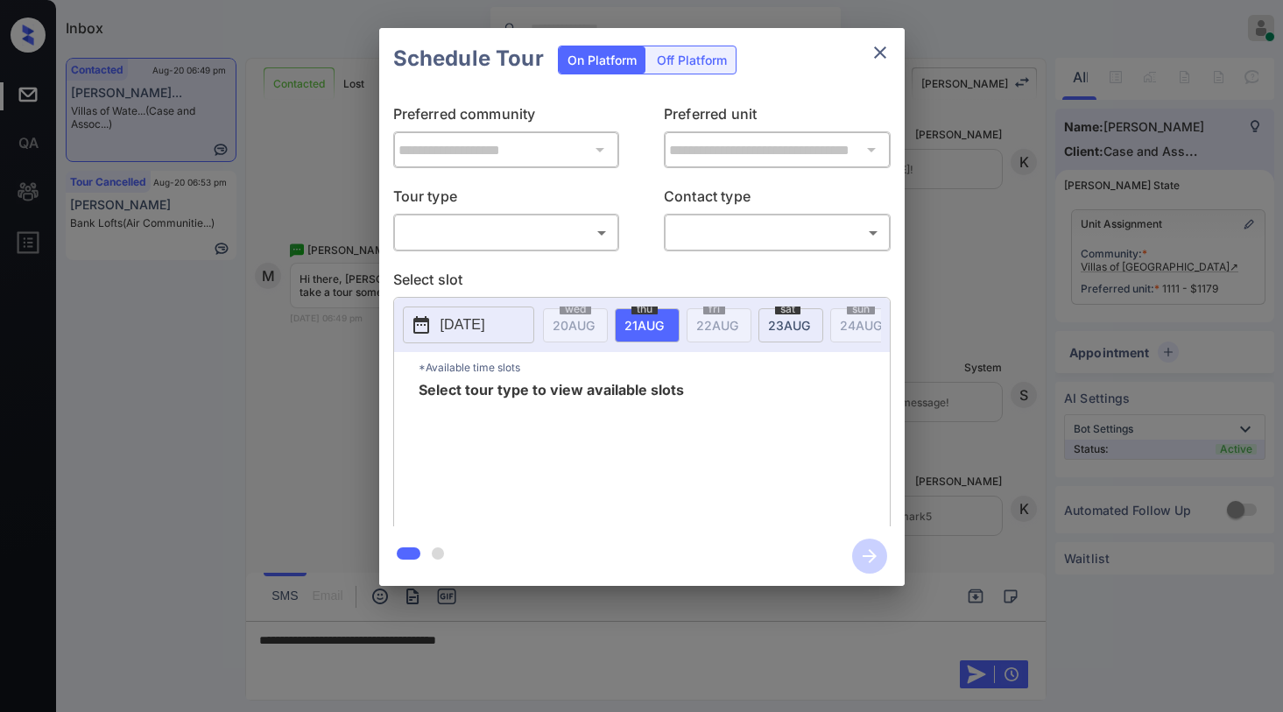
click at [482, 330] on p "[DATE]" at bounding box center [462, 324] width 45 height 21
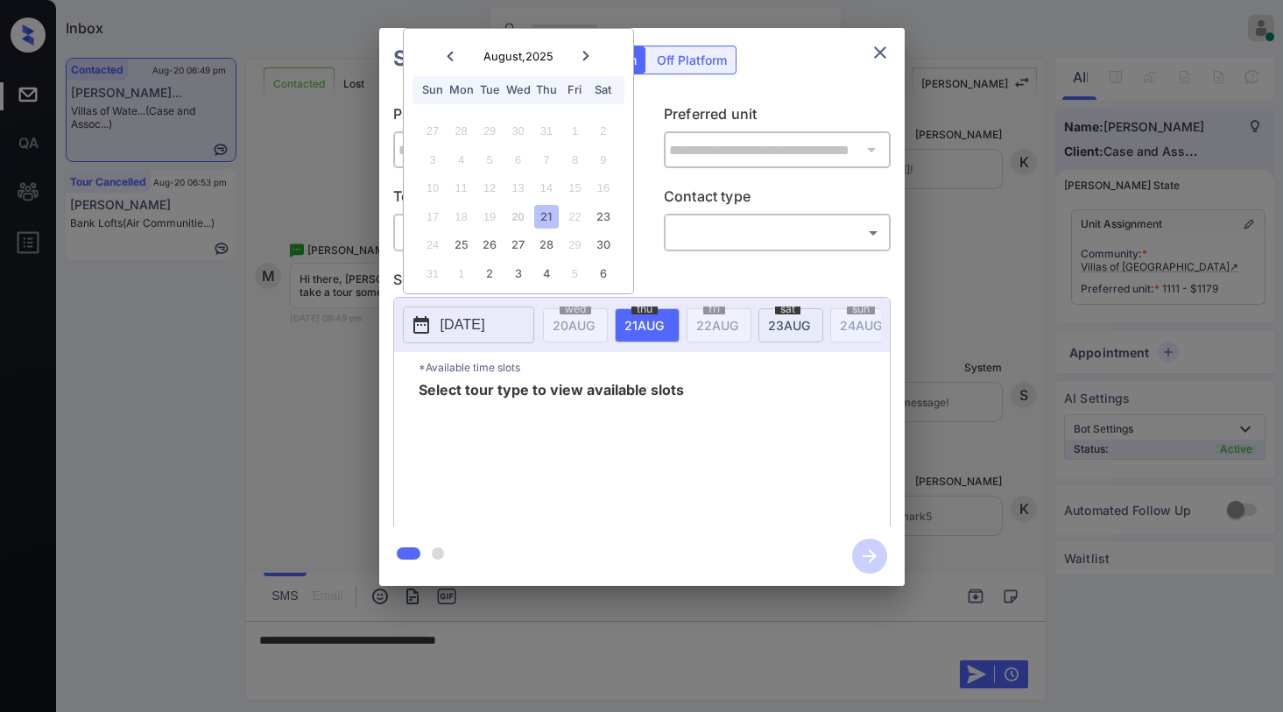
click at [649, 267] on div "**********" at bounding box center [641, 307] width 525 height 437
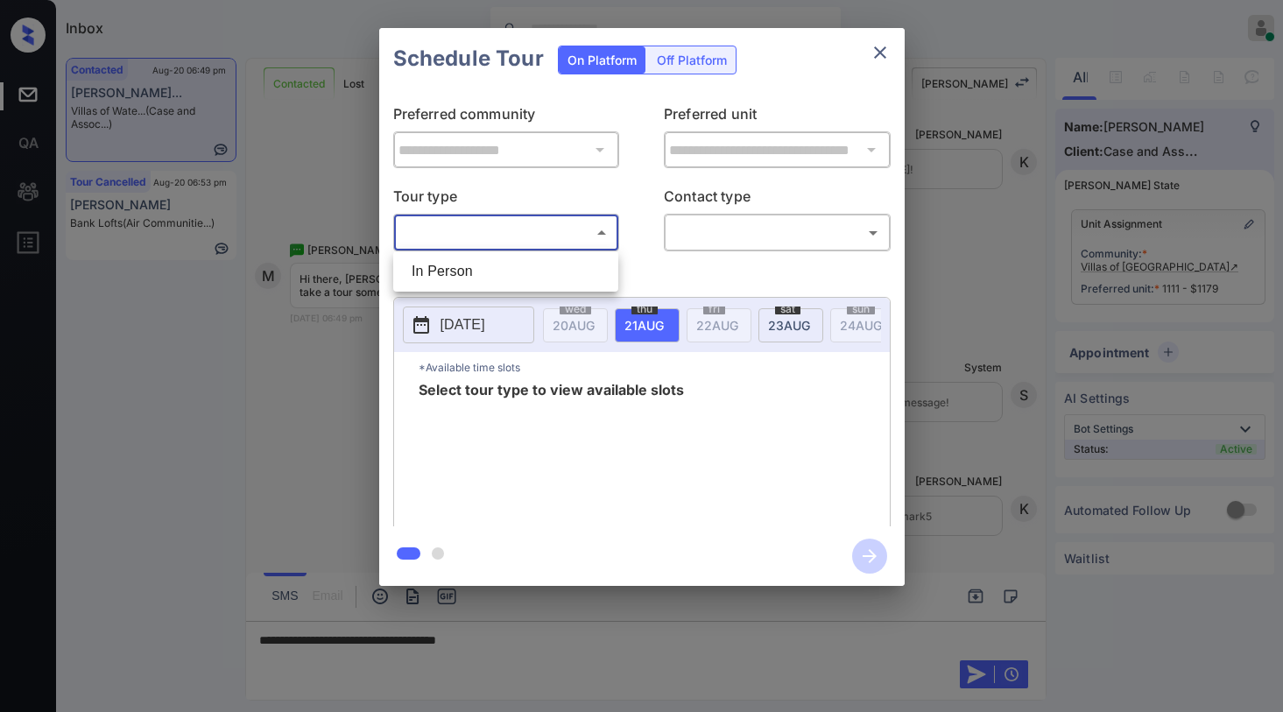
click at [562, 238] on body "Inbox Paolo Gabriel Online Set yourself offline Set yourself on break Profile S…" at bounding box center [641, 356] width 1283 height 712
click at [503, 261] on li "In Person" at bounding box center [505, 272] width 216 height 32
type input "********"
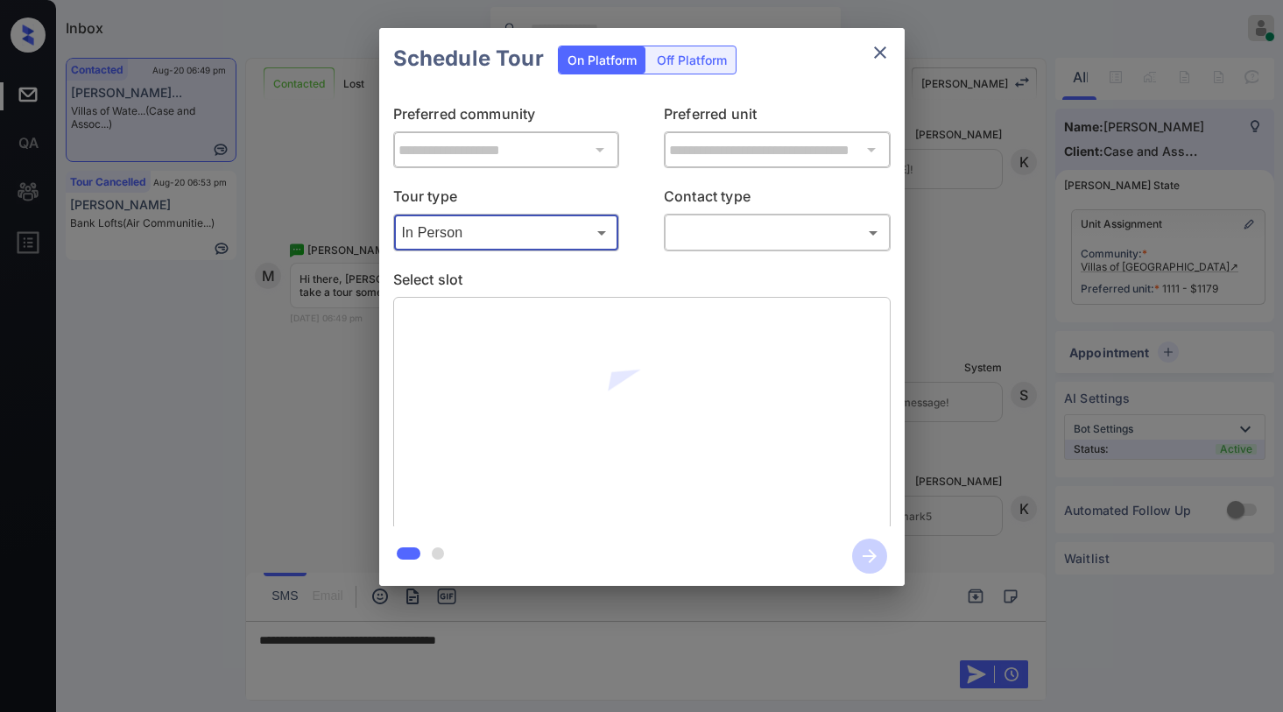
click at [713, 236] on body "Inbox Paolo Gabriel Online Set yourself offline Set yourself on break Profile S…" at bounding box center [641, 356] width 1283 height 712
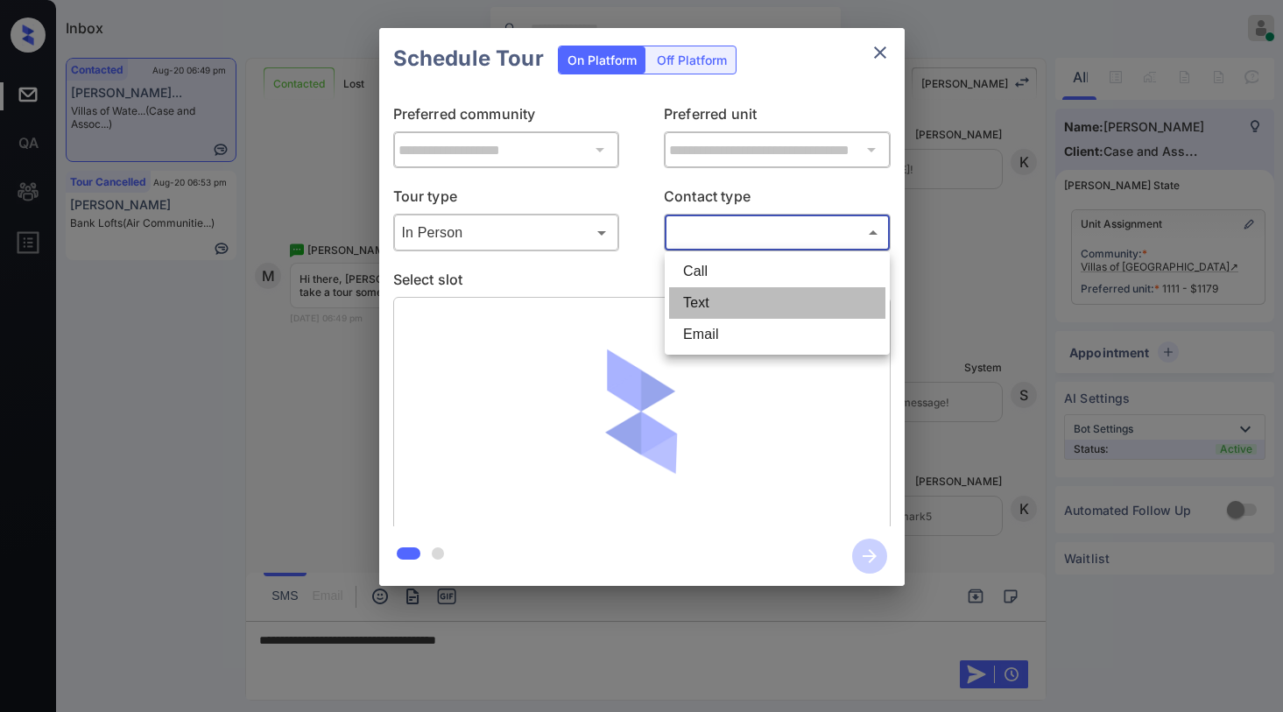
click at [705, 297] on li "Text" at bounding box center [777, 303] width 216 height 32
type input "****"
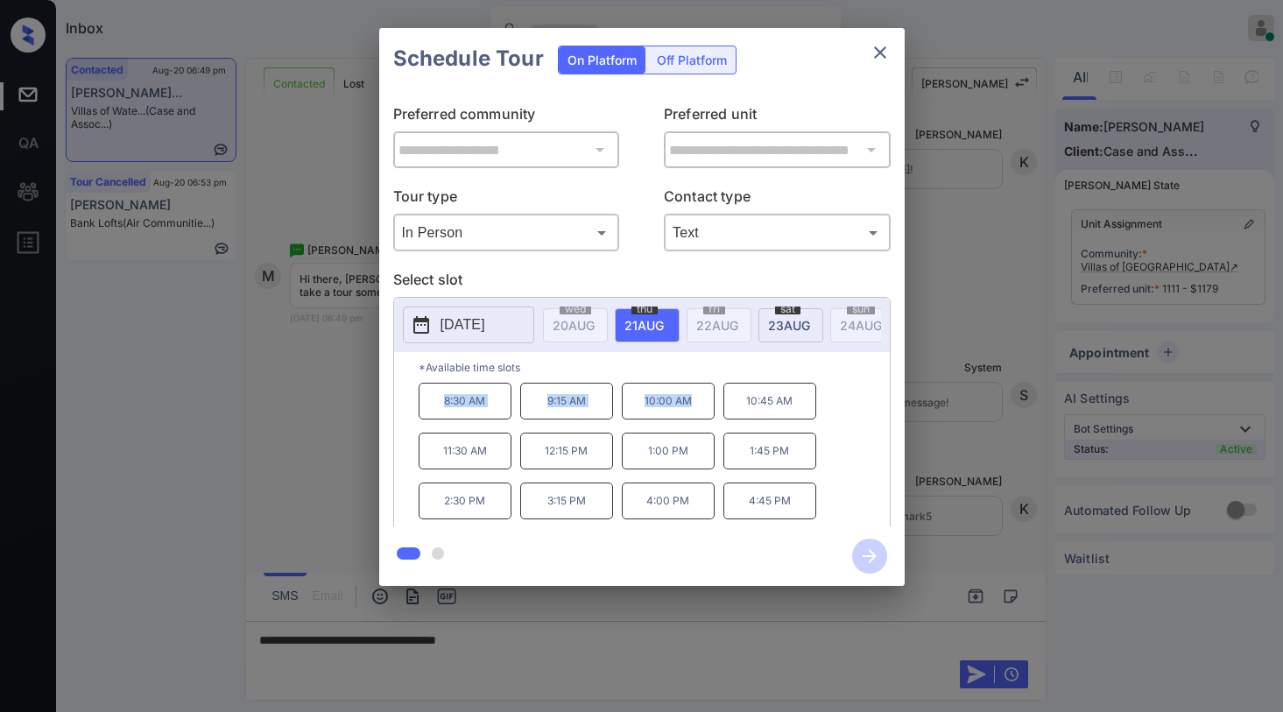
drag, startPoint x: 440, startPoint y: 410, endPoint x: 702, endPoint y: 419, distance: 261.9
click at [702, 419] on div "8:30 AM 9:15 AM 10:00 AM 10:45 AM 11:30 AM 12:15 PM 1:00 PM 1:45 PM 2:30 PM 3:1…" at bounding box center [653, 453] width 471 height 140
copy div "8:30 AM 9:15 AM 10:00 AM"
click at [875, 59] on icon "close" at bounding box center [879, 52] width 21 height 21
